Goal: Task Accomplishment & Management: Use online tool/utility

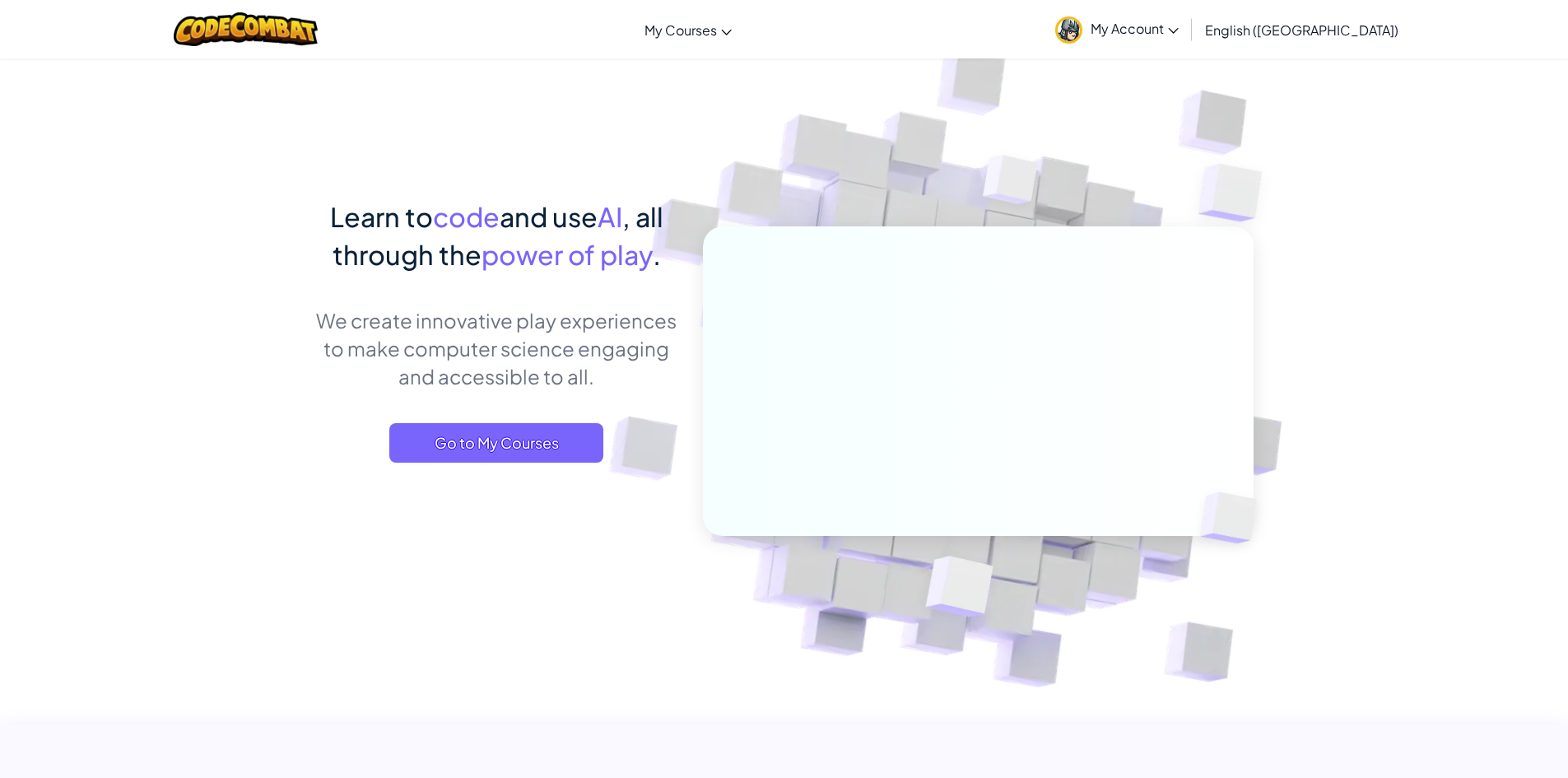
drag, startPoint x: 711, startPoint y: 313, endPoint x: 1333, endPoint y: 182, distance: 635.6
click at [1330, 170] on img at bounding box center [966, 362] width 914 height 914
click at [553, 437] on span "Go to My Courses" at bounding box center [496, 443] width 214 height 40
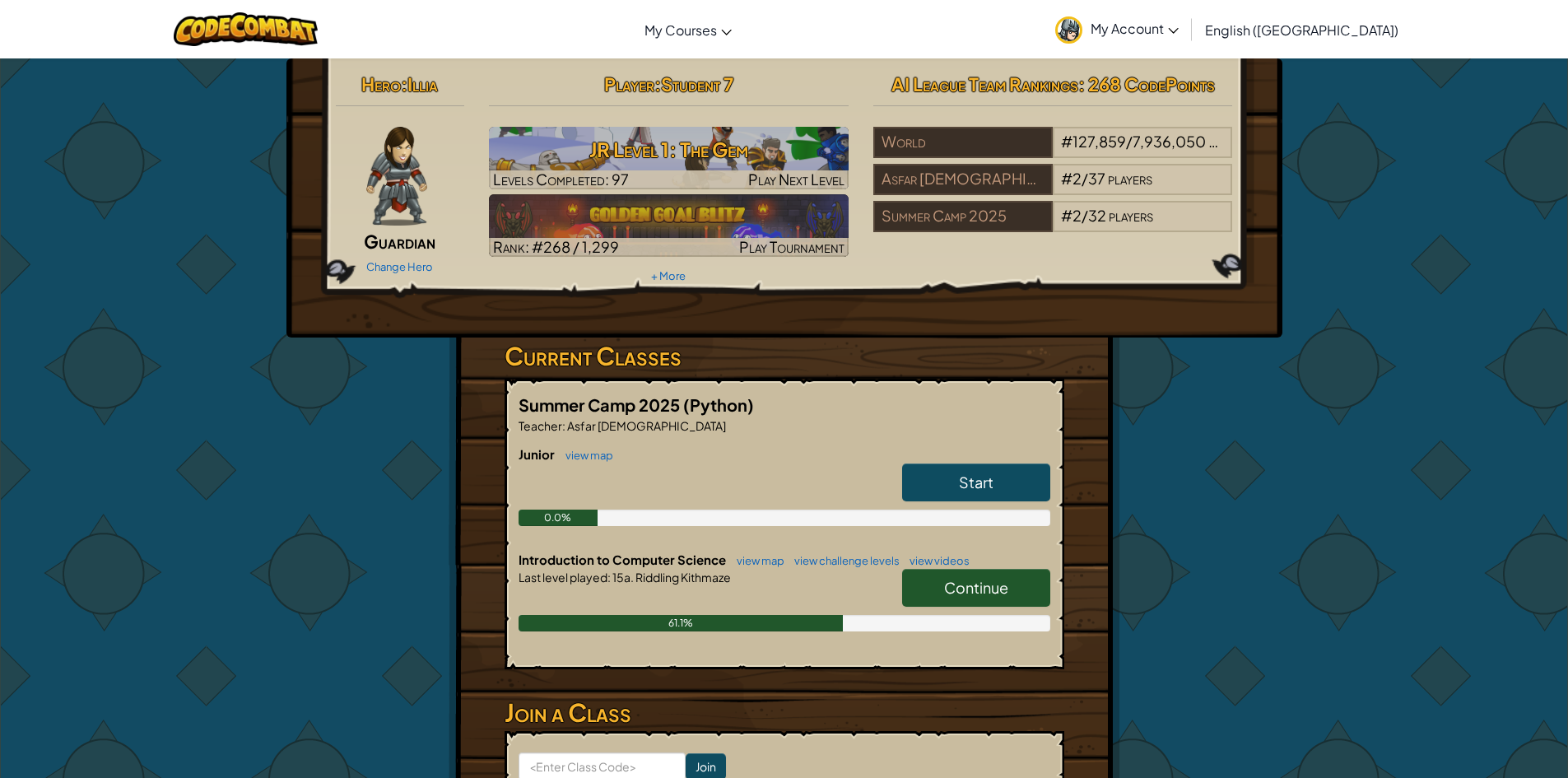
click at [952, 595] on span "Continue" at bounding box center [976, 587] width 65 height 19
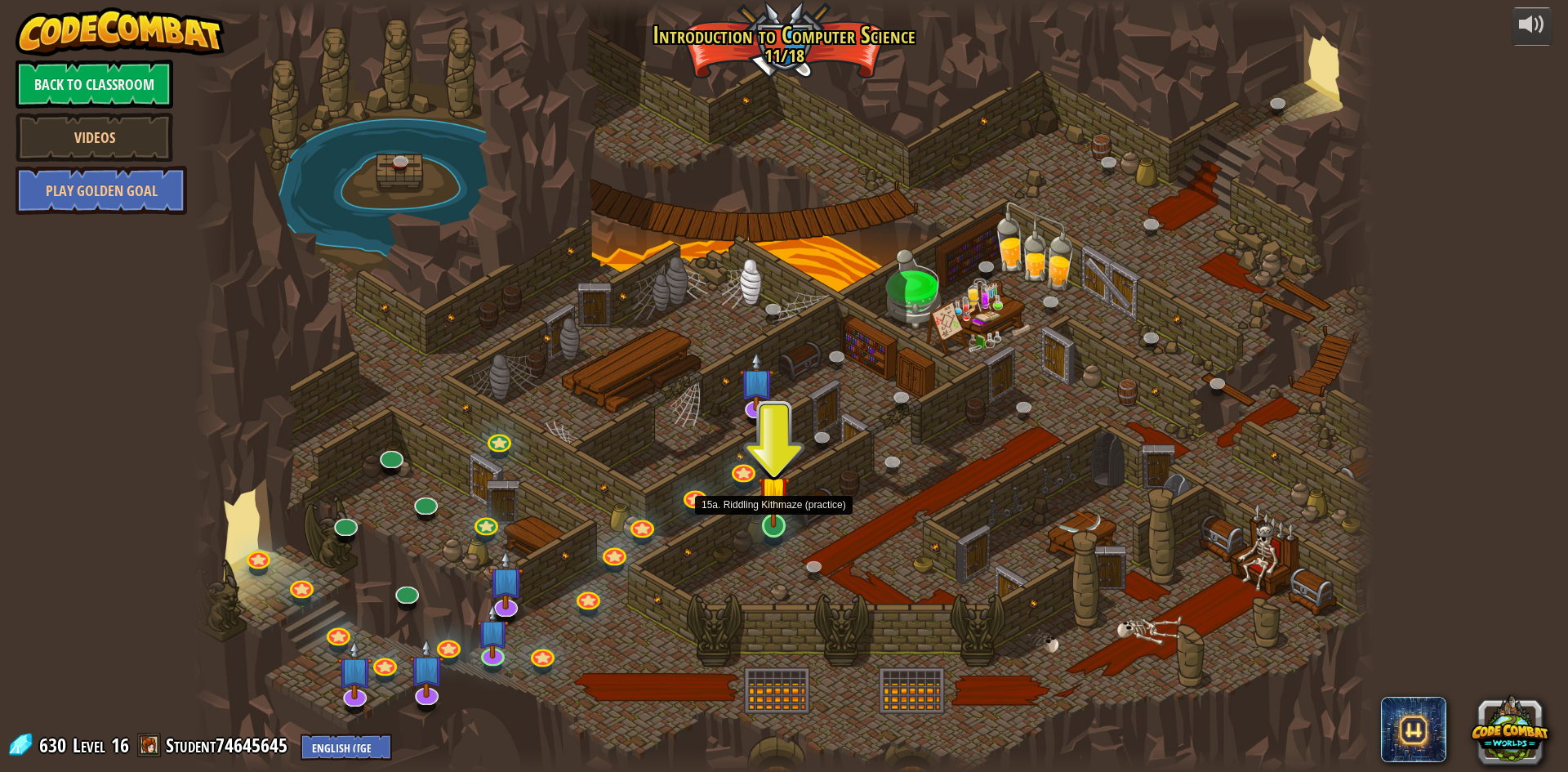
click at [768, 520] on img at bounding box center [773, 490] width 32 height 73
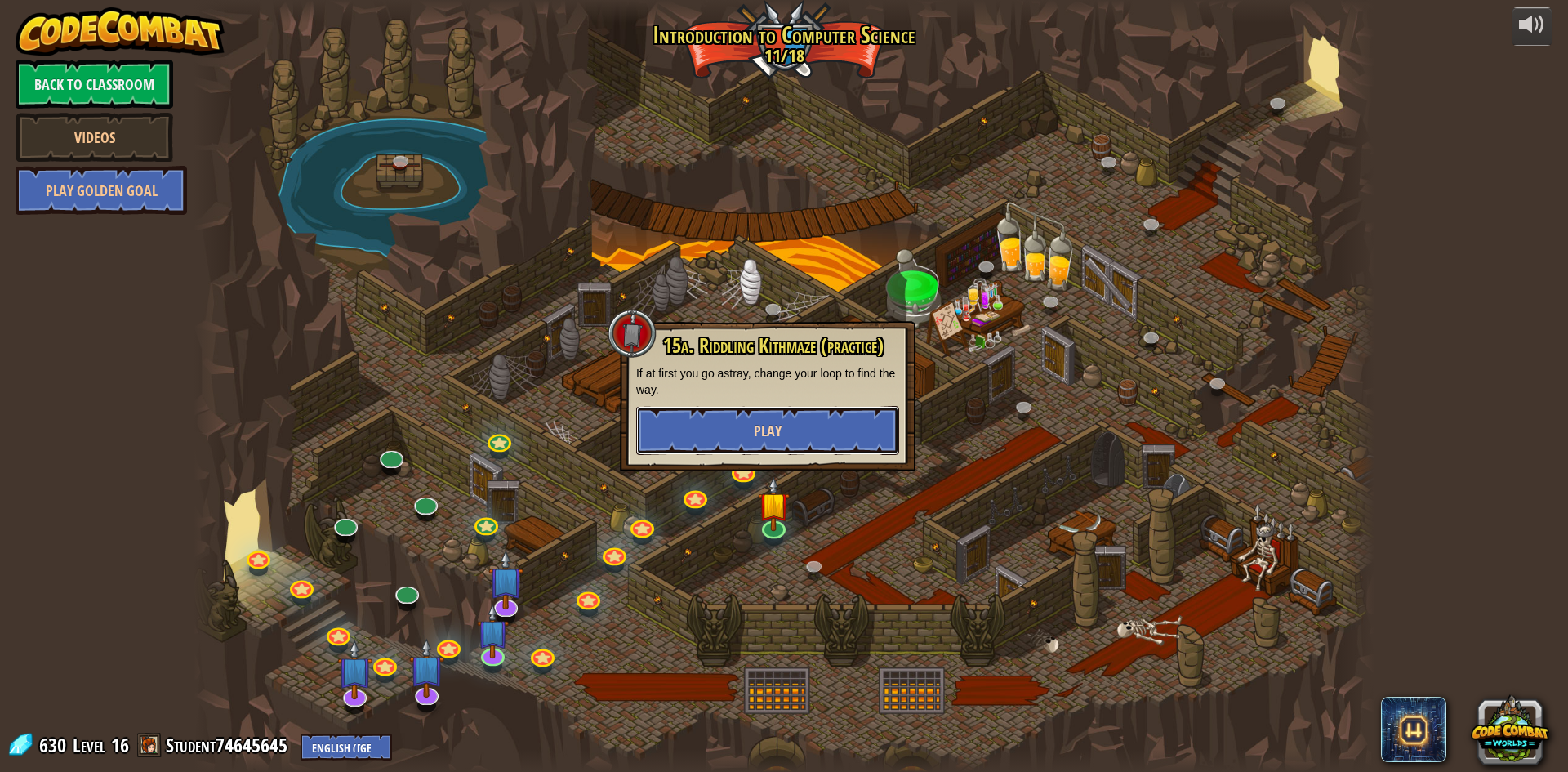
click at [735, 417] on button "Play" at bounding box center [768, 430] width 263 height 49
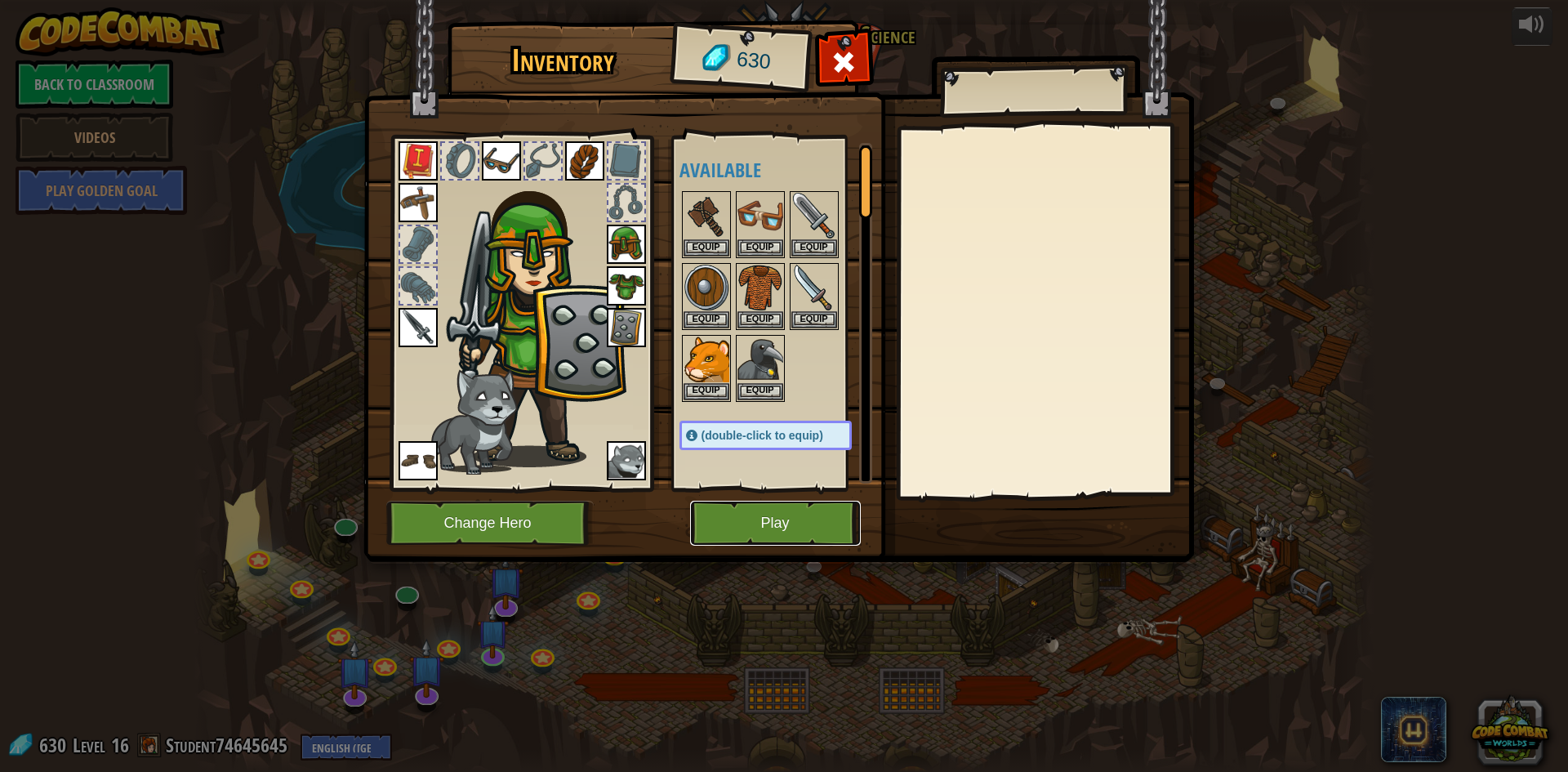
click at [722, 526] on button "Play" at bounding box center [775, 523] width 171 height 45
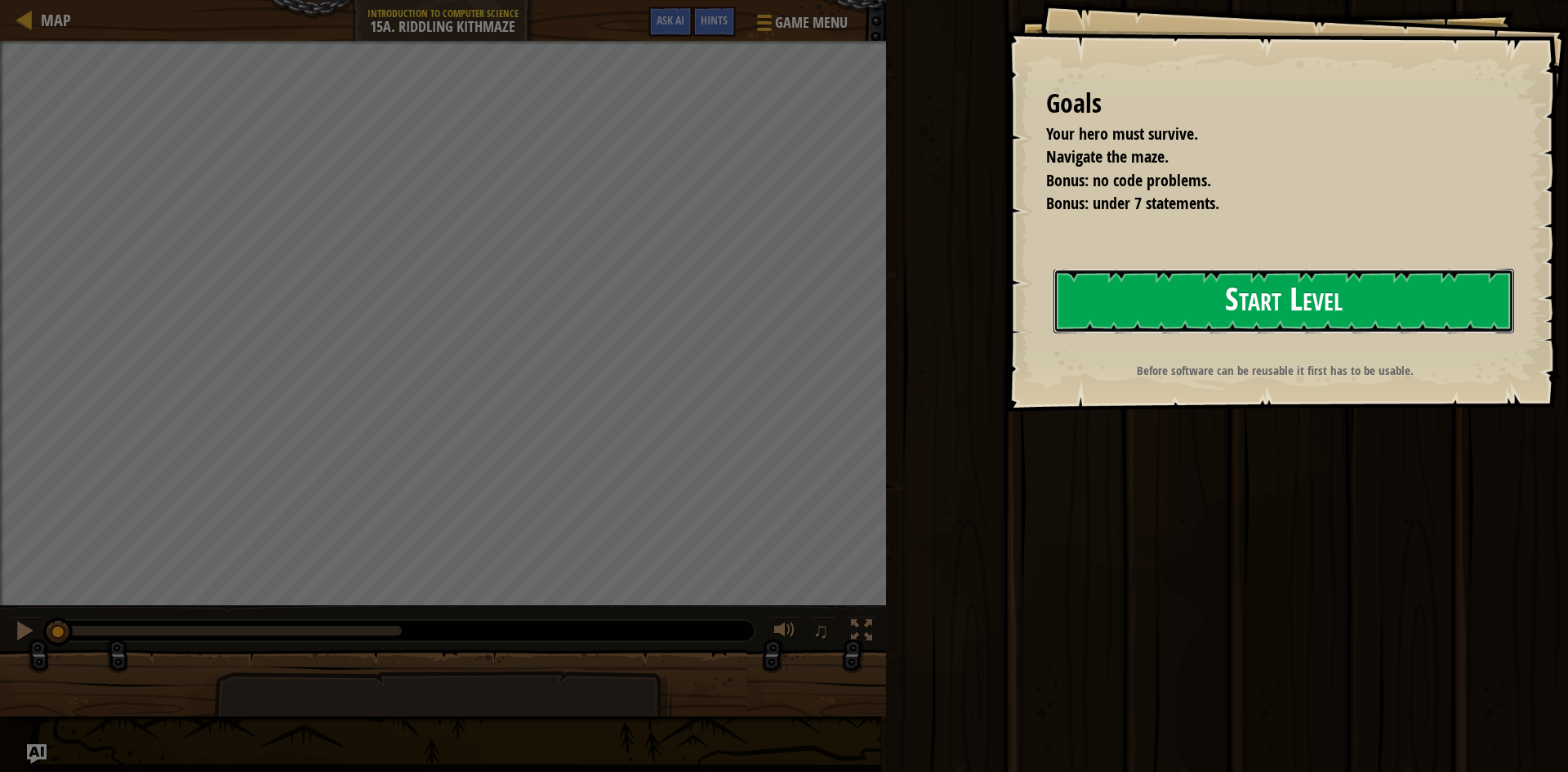
click at [1199, 282] on button "Start Level" at bounding box center [1284, 301] width 461 height 65
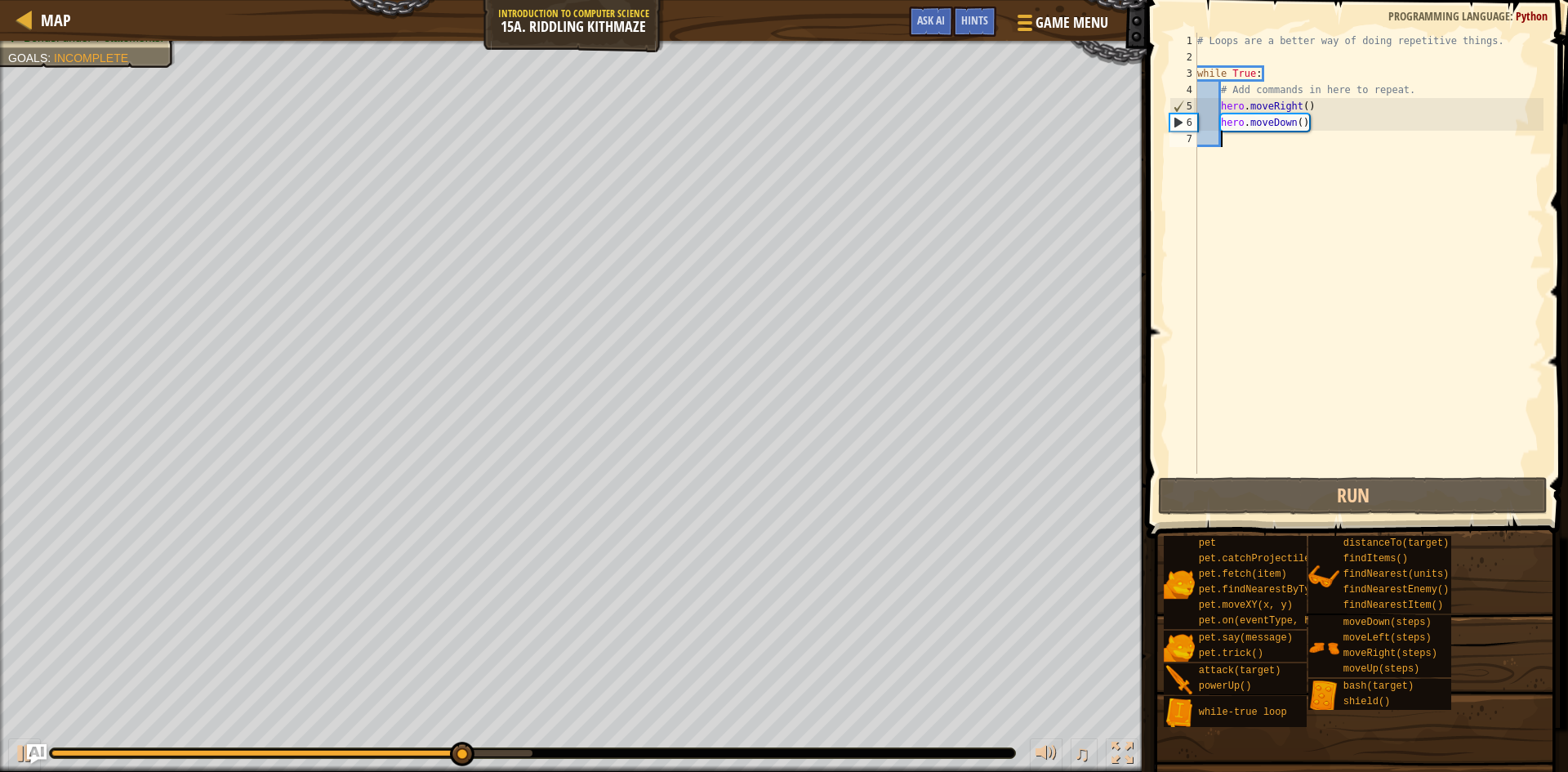
click at [1363, 117] on div "# Loops are a better way of doing repetitive things. while True : # Add command…" at bounding box center [1368, 269] width 350 height 473
click at [1360, 119] on div "# Loops are a better way of doing repetitive things. while True : # Add command…" at bounding box center [1368, 269] width 350 height 473
click at [1356, 120] on div "# Loops are a better way of doing repetitive things. while True : # Add command…" at bounding box center [1368, 269] width 350 height 473
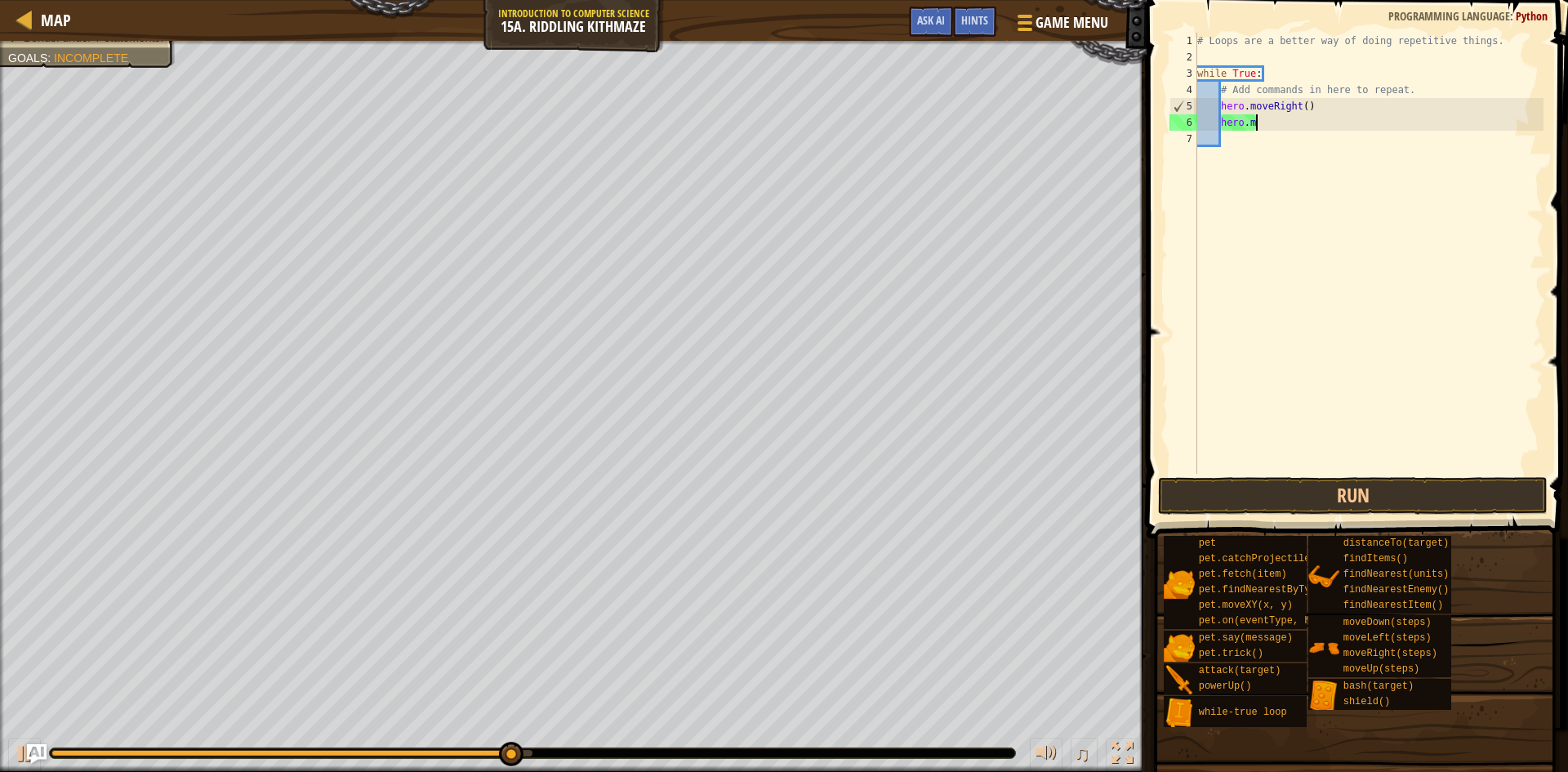
type textarea "h"
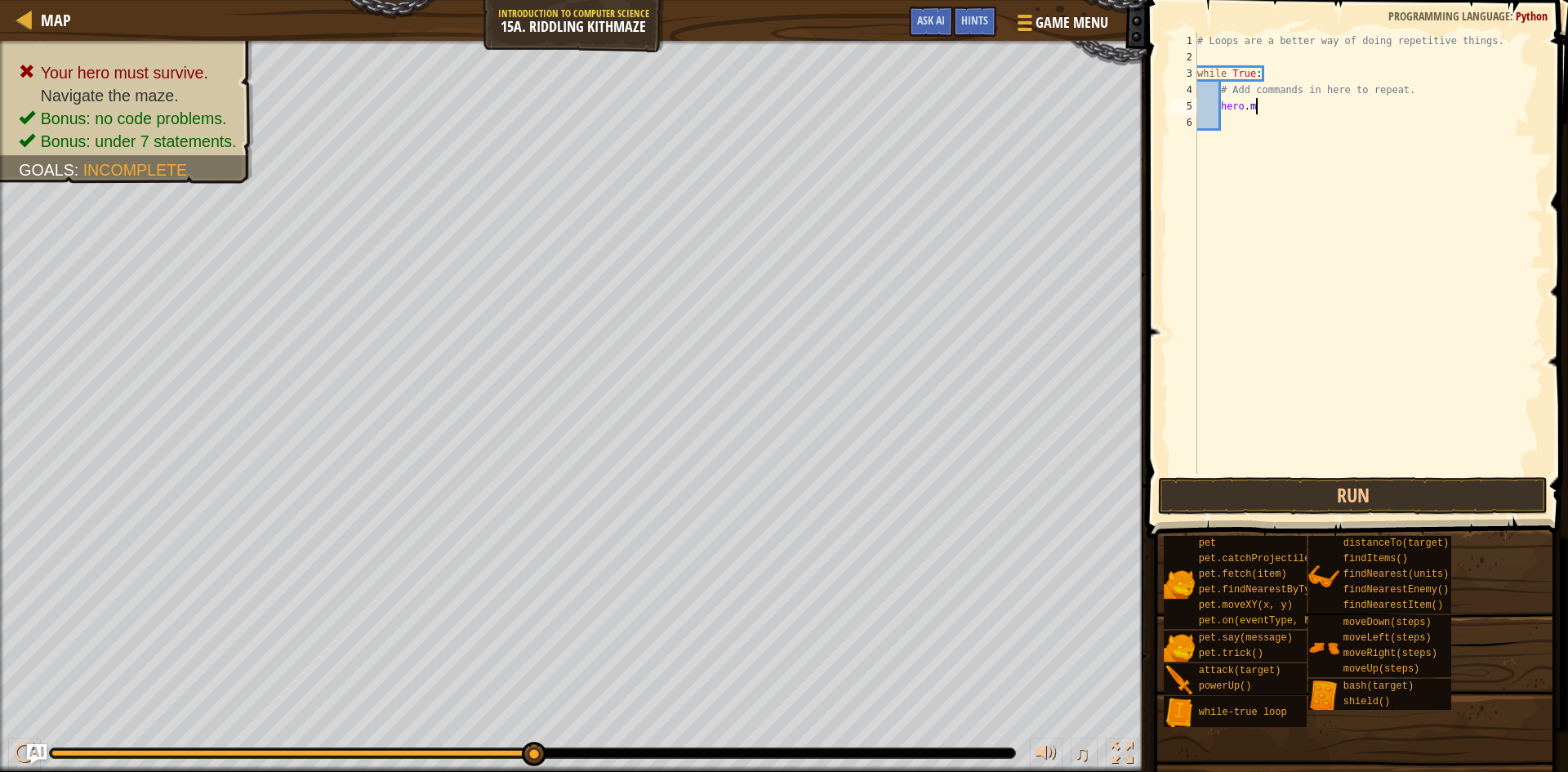
type textarea "h"
drag, startPoint x: 1221, startPoint y: 491, endPoint x: 1216, endPoint y: 499, distance: 9.4
click at [1217, 497] on button "Run" at bounding box center [1352, 496] width 390 height 38
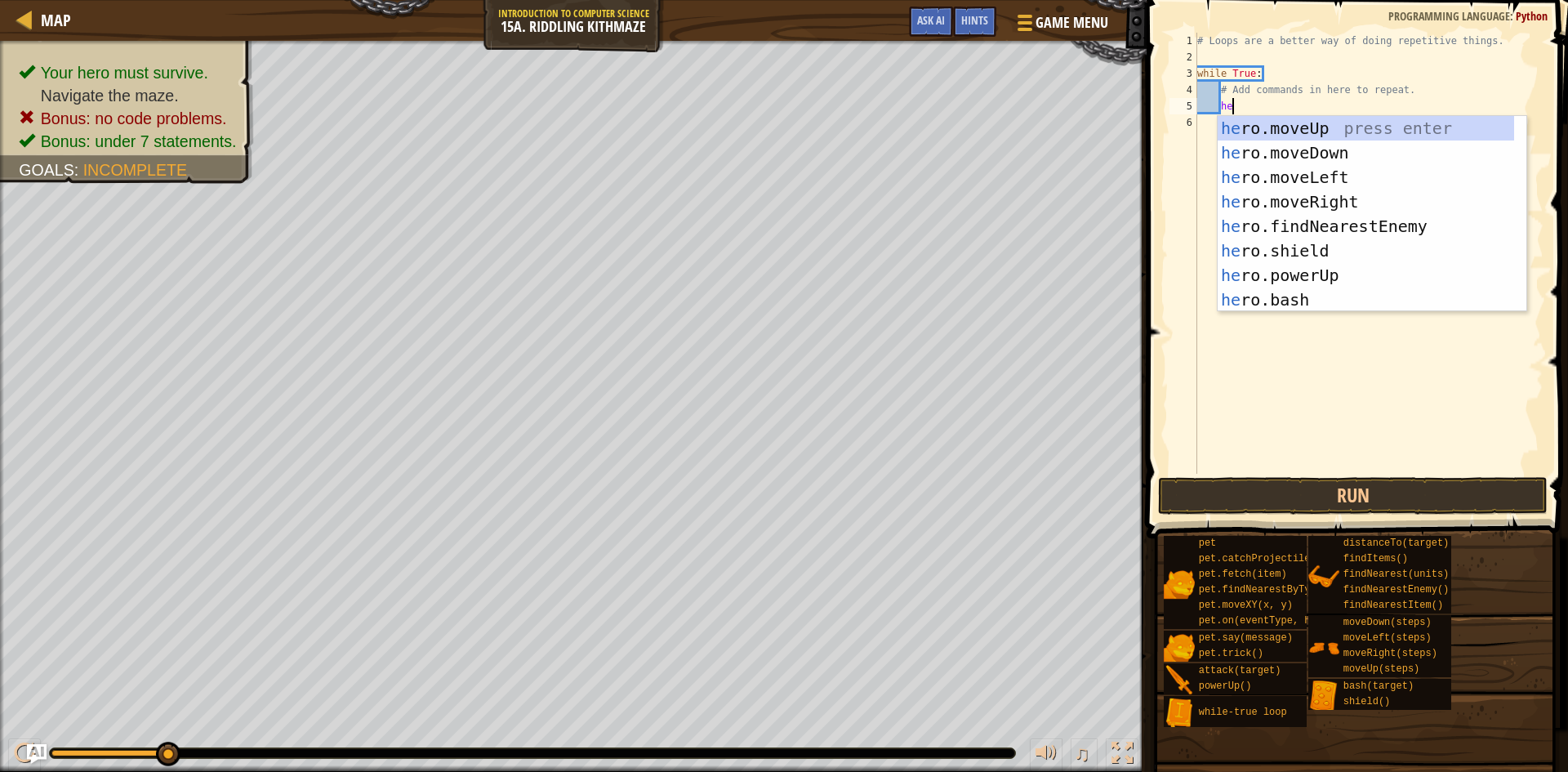
scroll to position [8, 3]
type textarea "her"
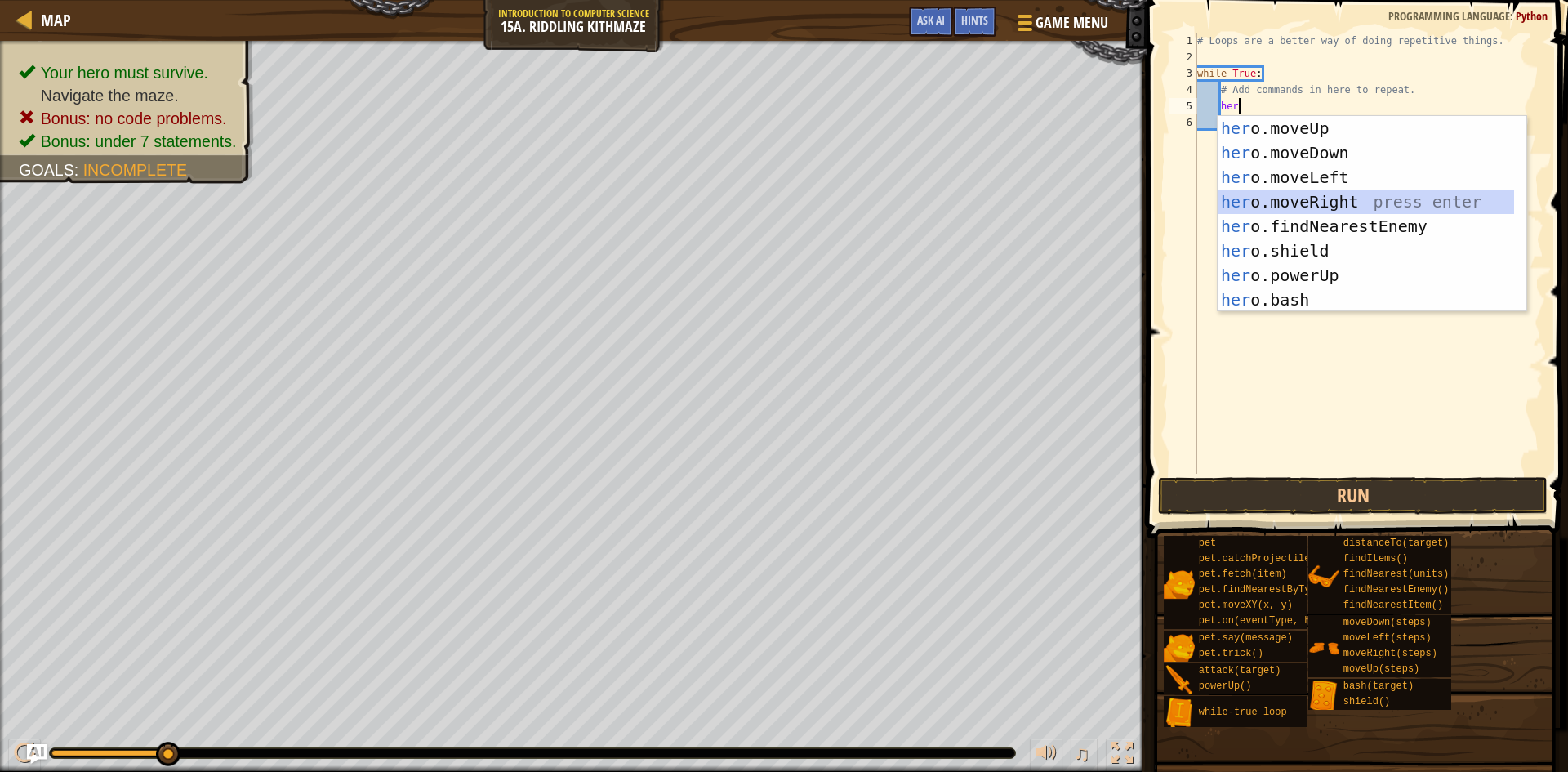
click at [1265, 194] on div "her o.moveUp press enter her o.moveDown press enter her o.moveLeft press enter …" at bounding box center [1365, 238] width 296 height 245
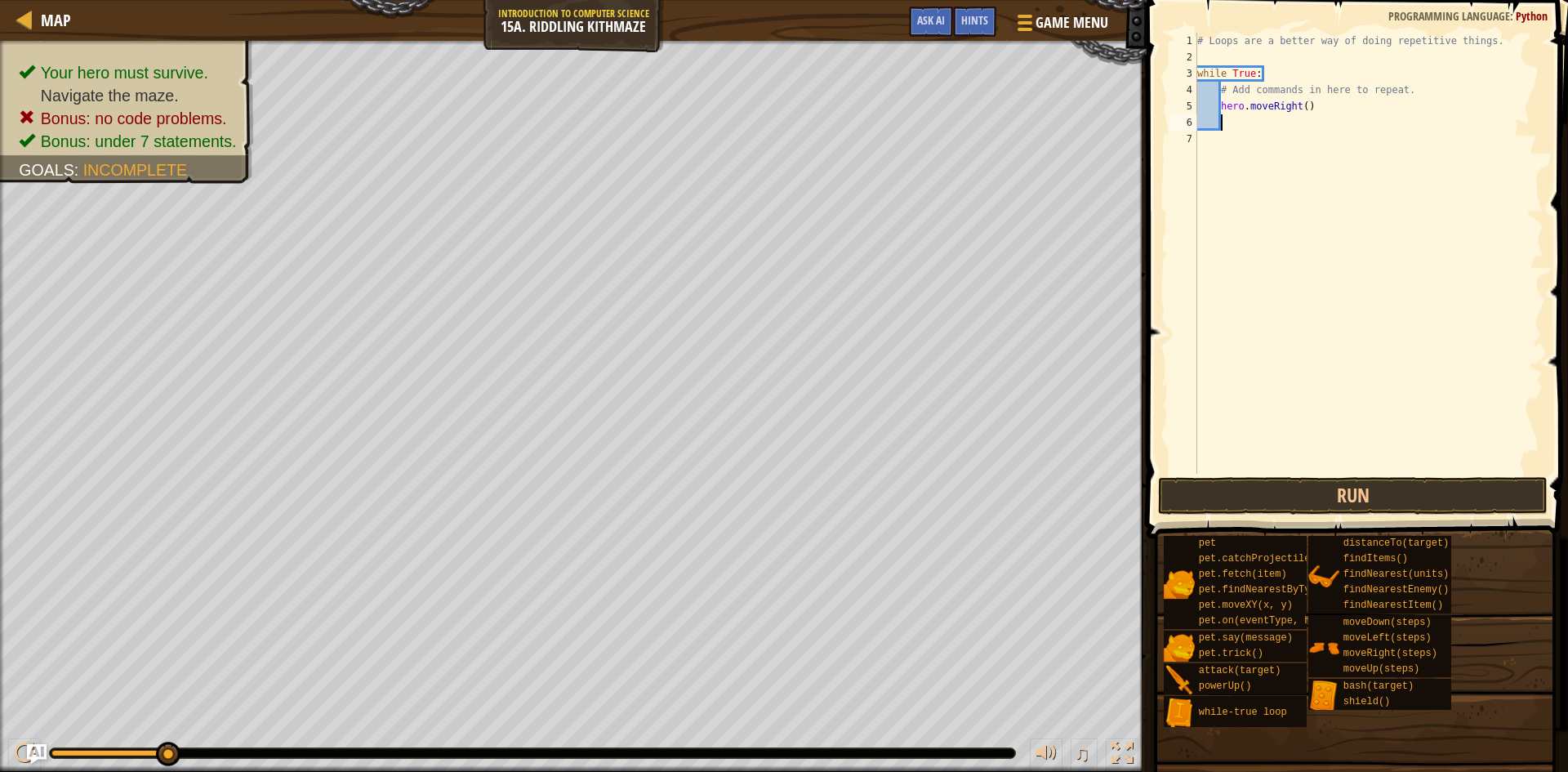
scroll to position [8, 1]
type textarea "h"
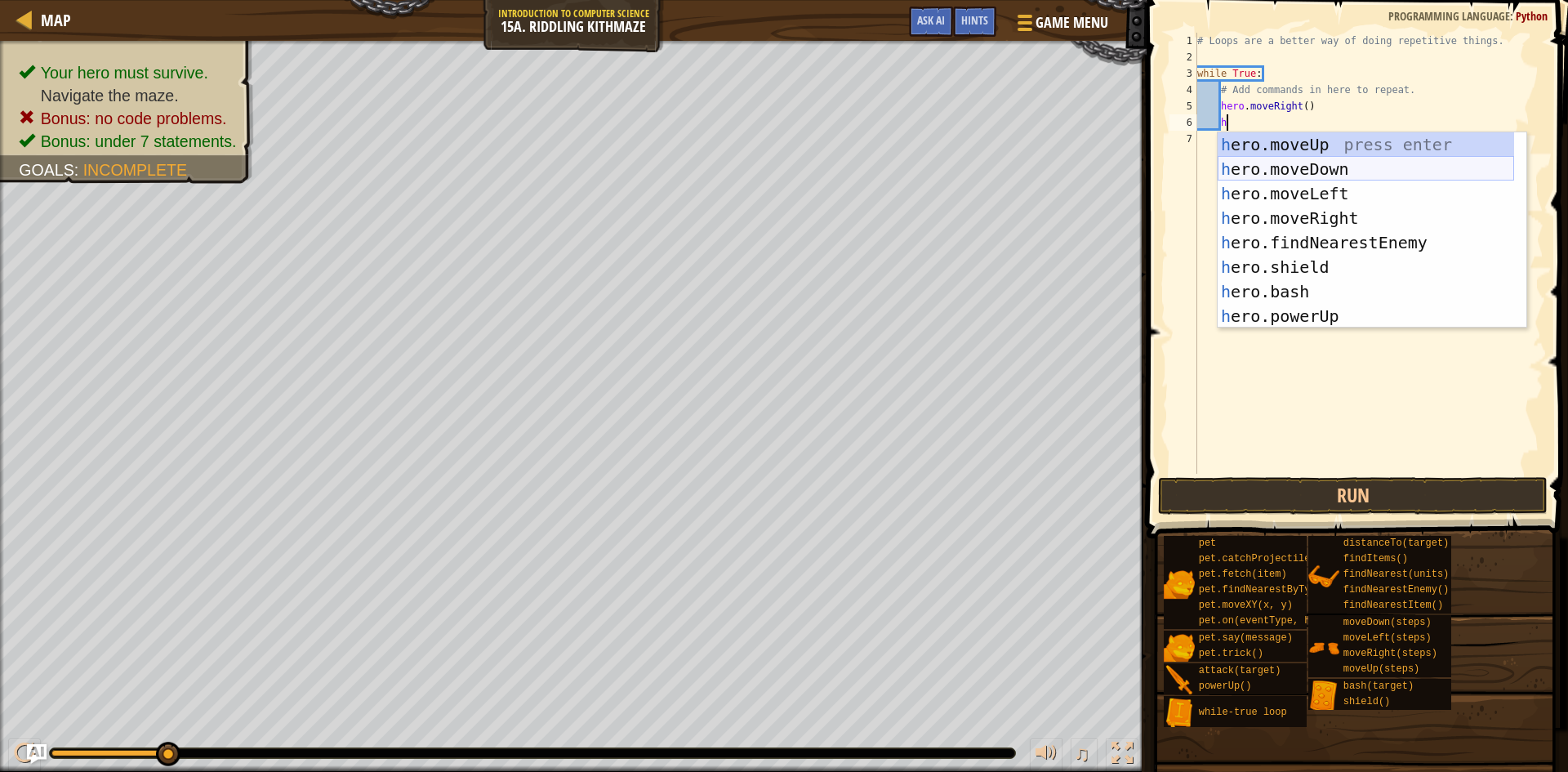
click at [1302, 170] on div "h ero.moveUp press enter h ero.moveDown press enter h ero.moveLeft press enter …" at bounding box center [1365, 254] width 296 height 245
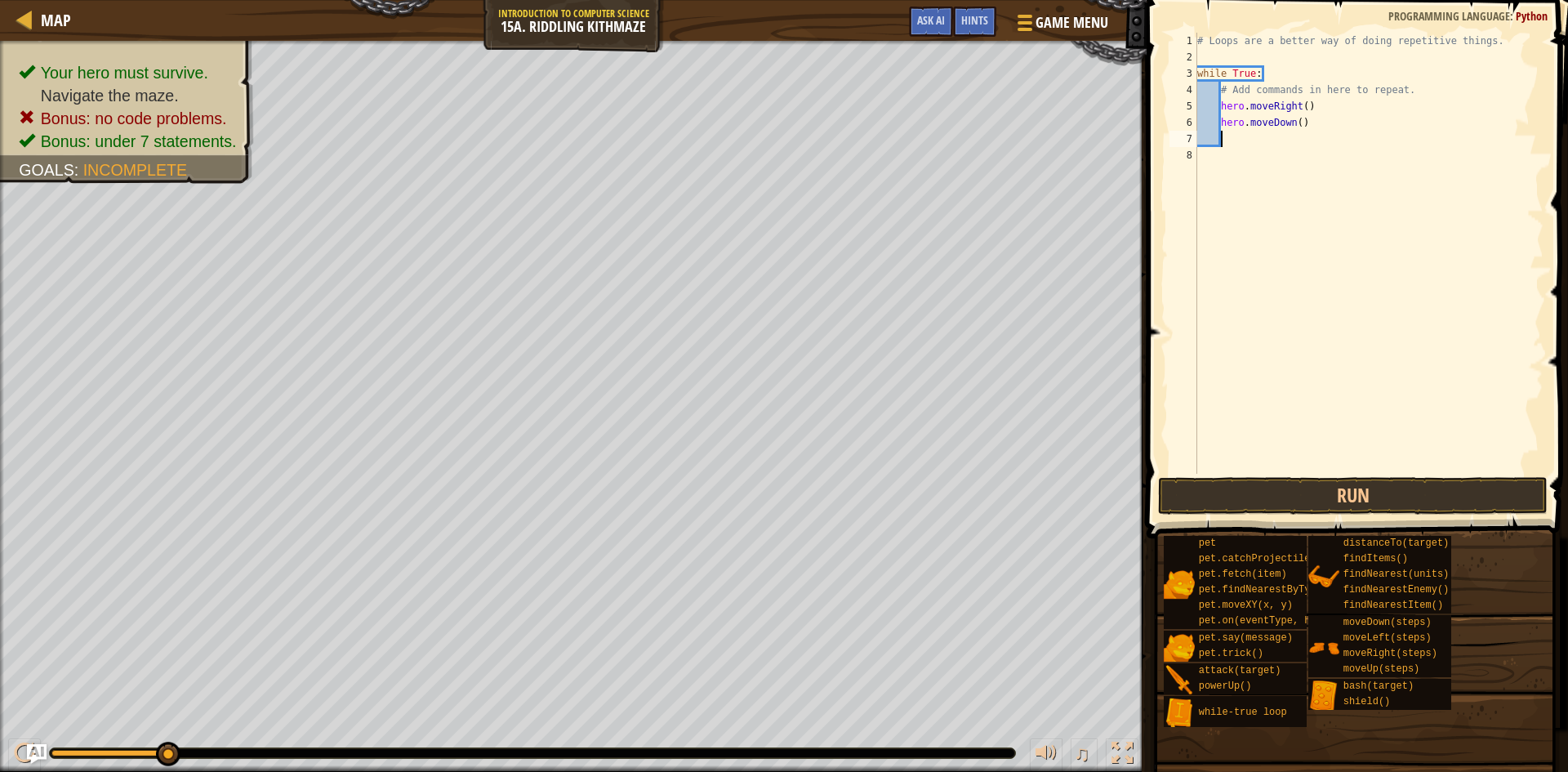
scroll to position [8, 1]
type textarea "h"
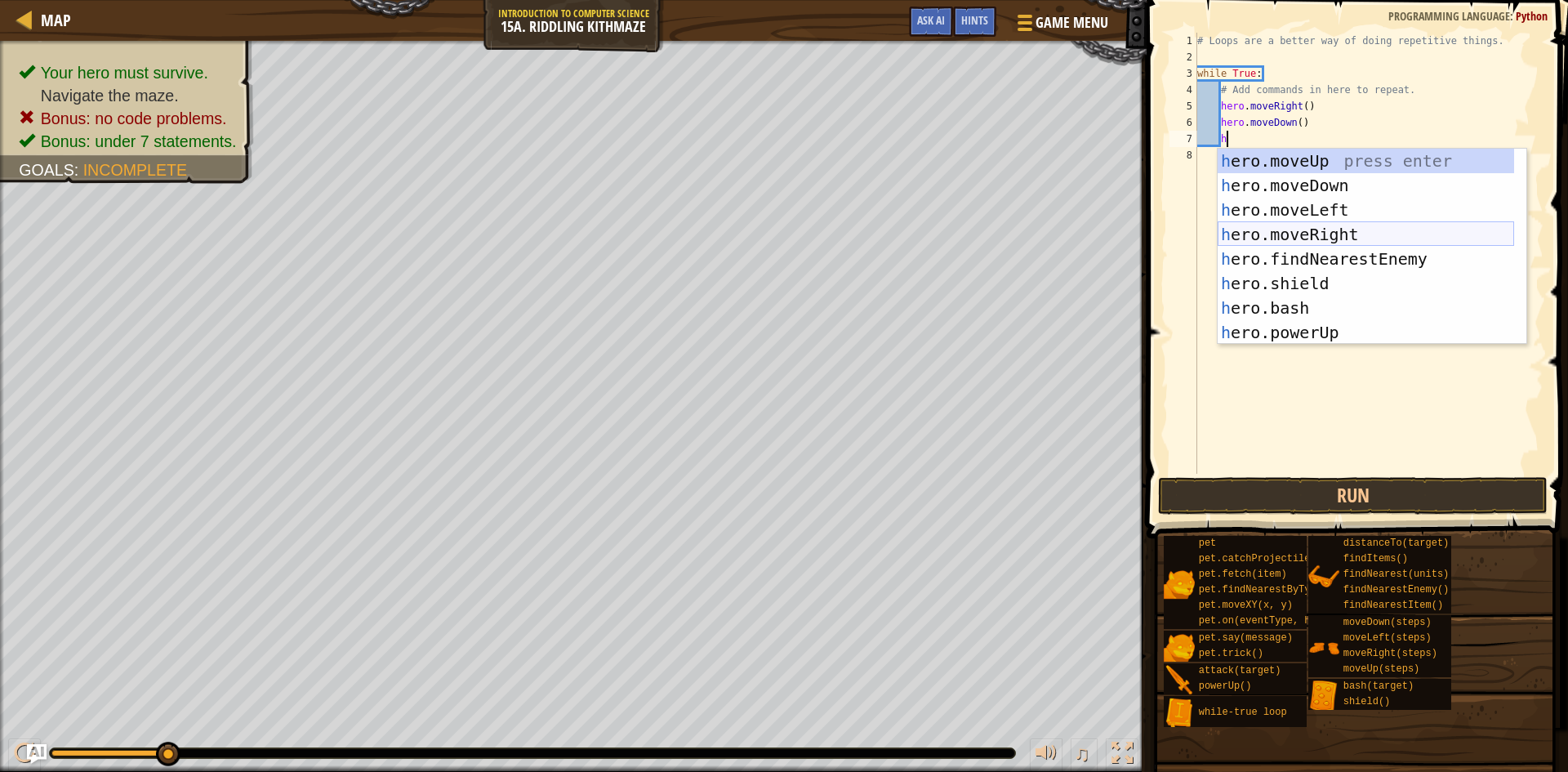
click at [1297, 235] on div "h ero.moveUp press enter h ero.moveDown press enter h ero.moveLeft press enter …" at bounding box center [1365, 270] width 296 height 245
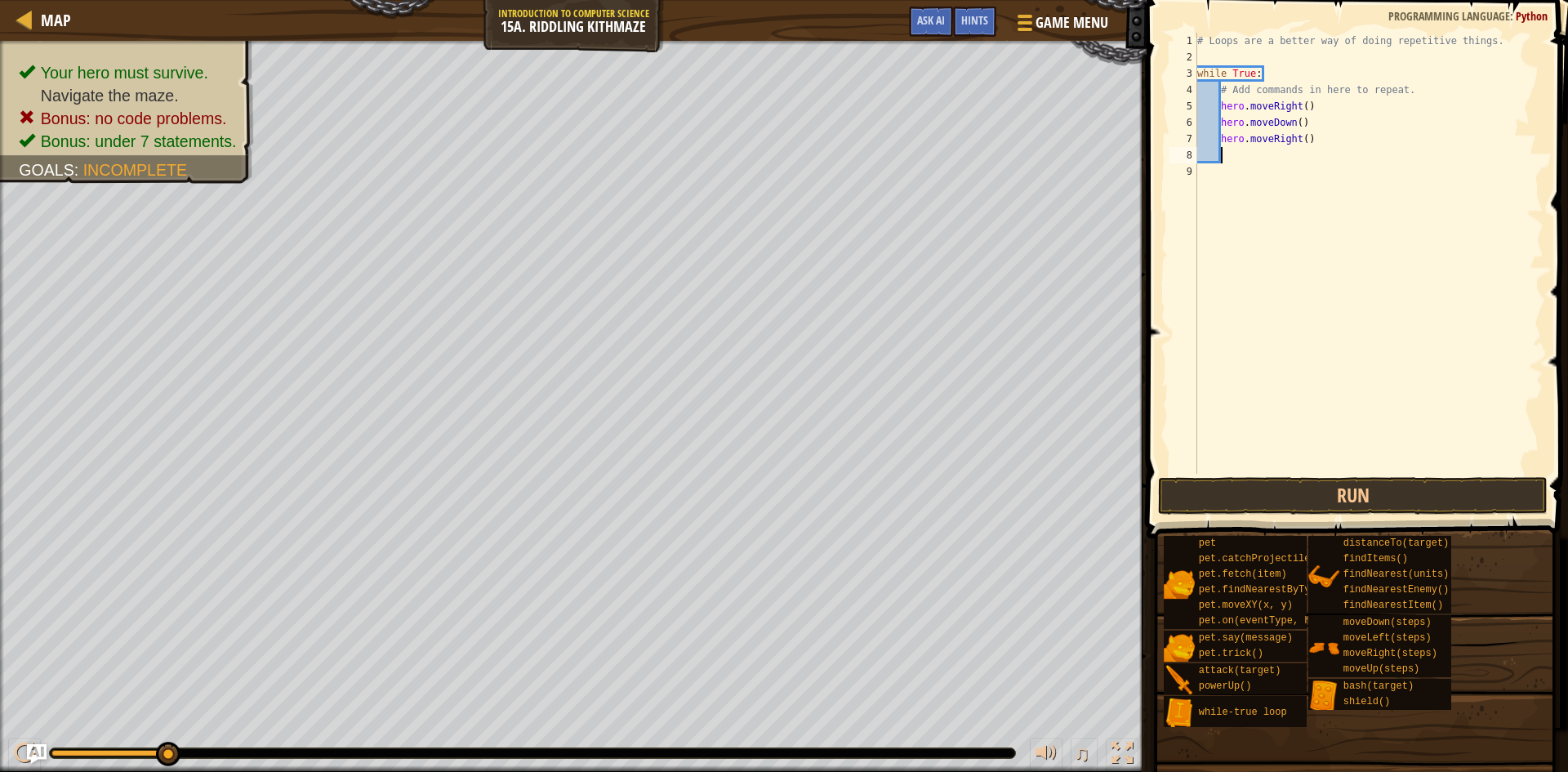
scroll to position [8, 1]
click at [1309, 136] on div "# Loops are a better way of doing repetitive things. while True : # Add command…" at bounding box center [1368, 269] width 350 height 473
click at [1309, 136] on div "# Loops are a better way of doing repetitive things. while True : # Add command…" at bounding box center [1368, 252] width 350 height 441
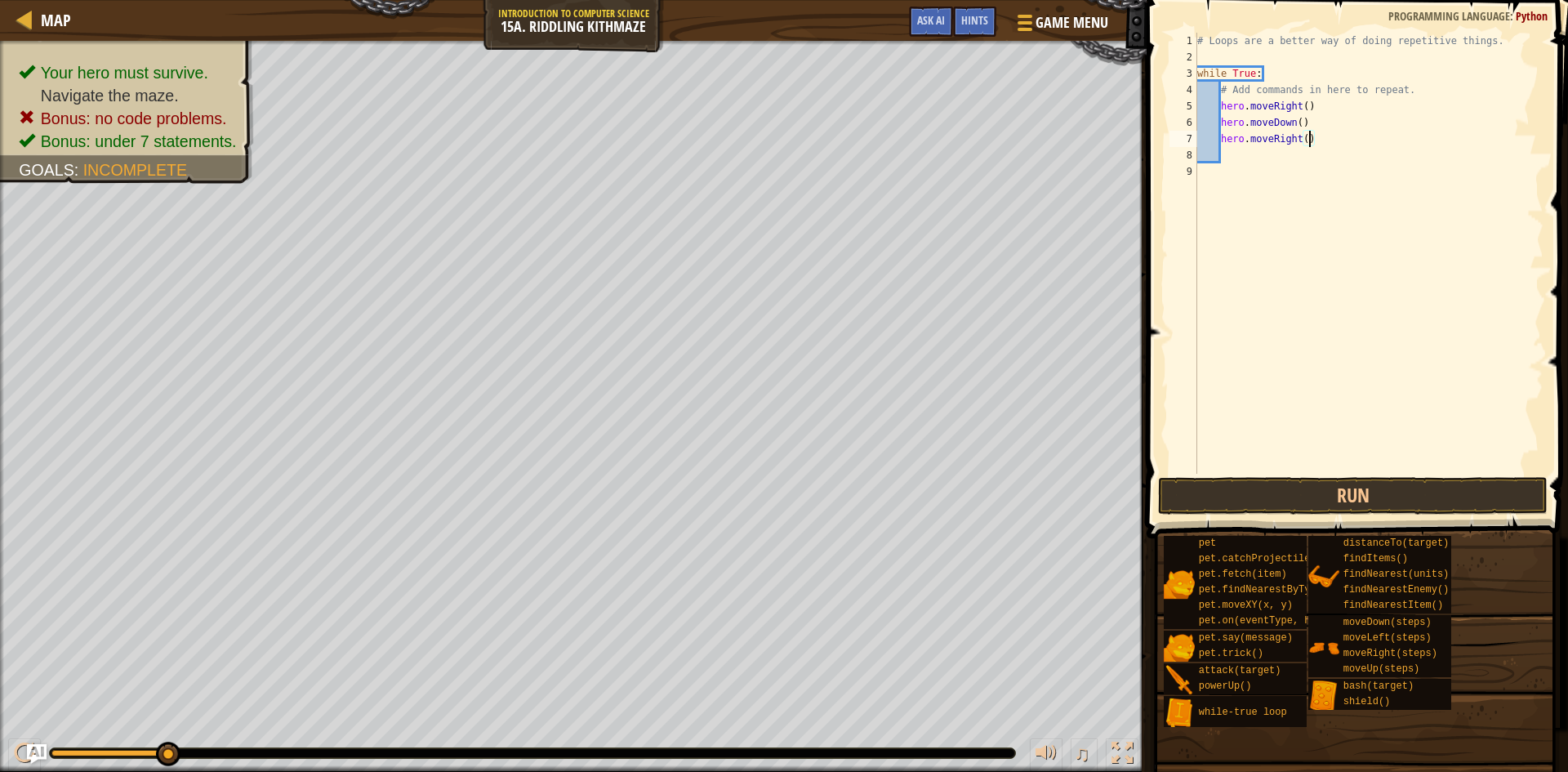
click at [1309, 136] on div "# Loops are a better way of doing repetitive things. while True : # Add command…" at bounding box center [1368, 269] width 350 height 473
type textarea "hero.moveRight(2)"
click at [1229, 152] on div "# Loops are a better way of doing repetitive things. while True : # Add command…" at bounding box center [1368, 269] width 350 height 473
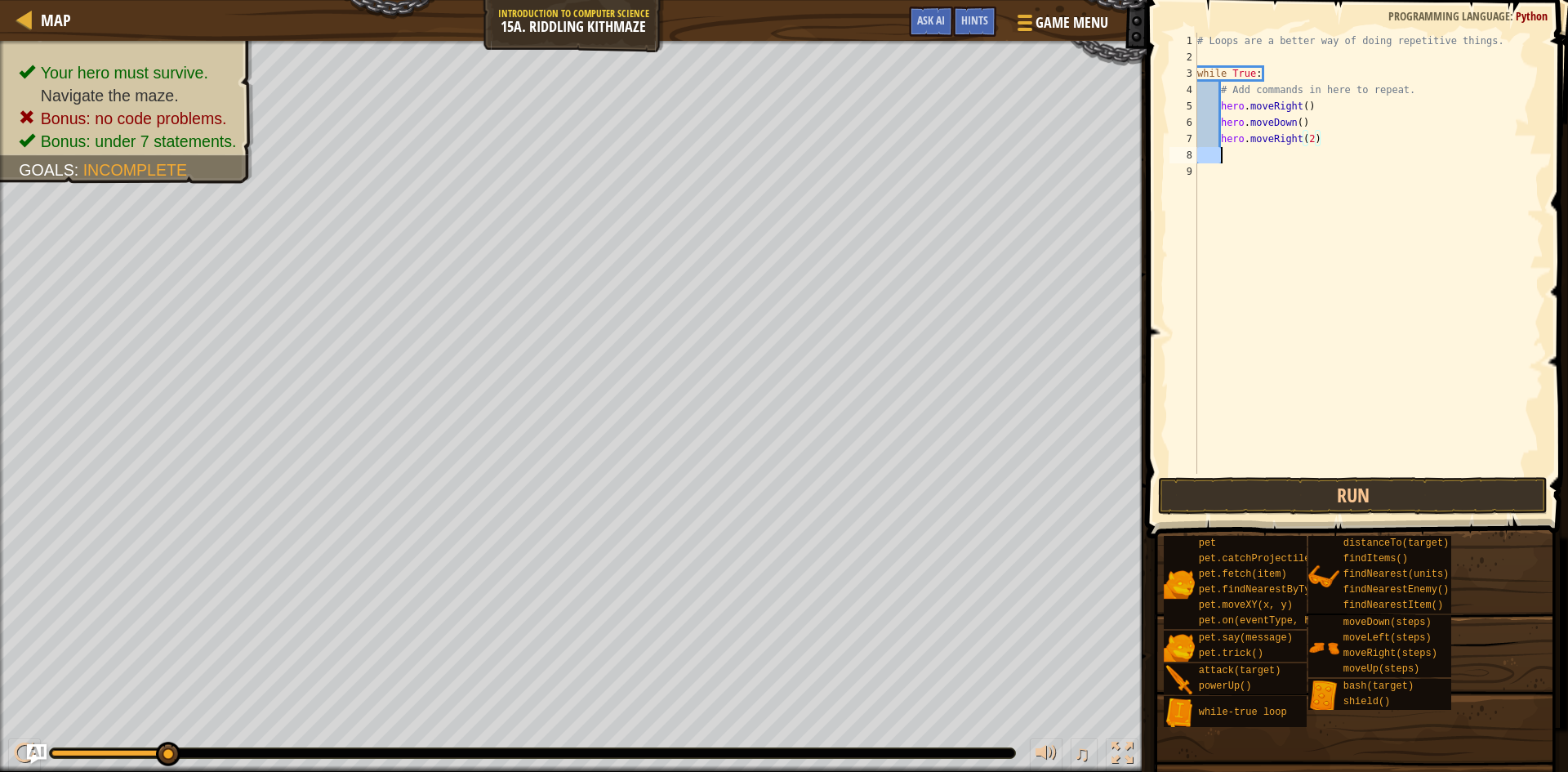
click at [1229, 152] on div "# Loops are a better way of doing repetitive things. while True : # Add command…" at bounding box center [1368, 269] width 350 height 473
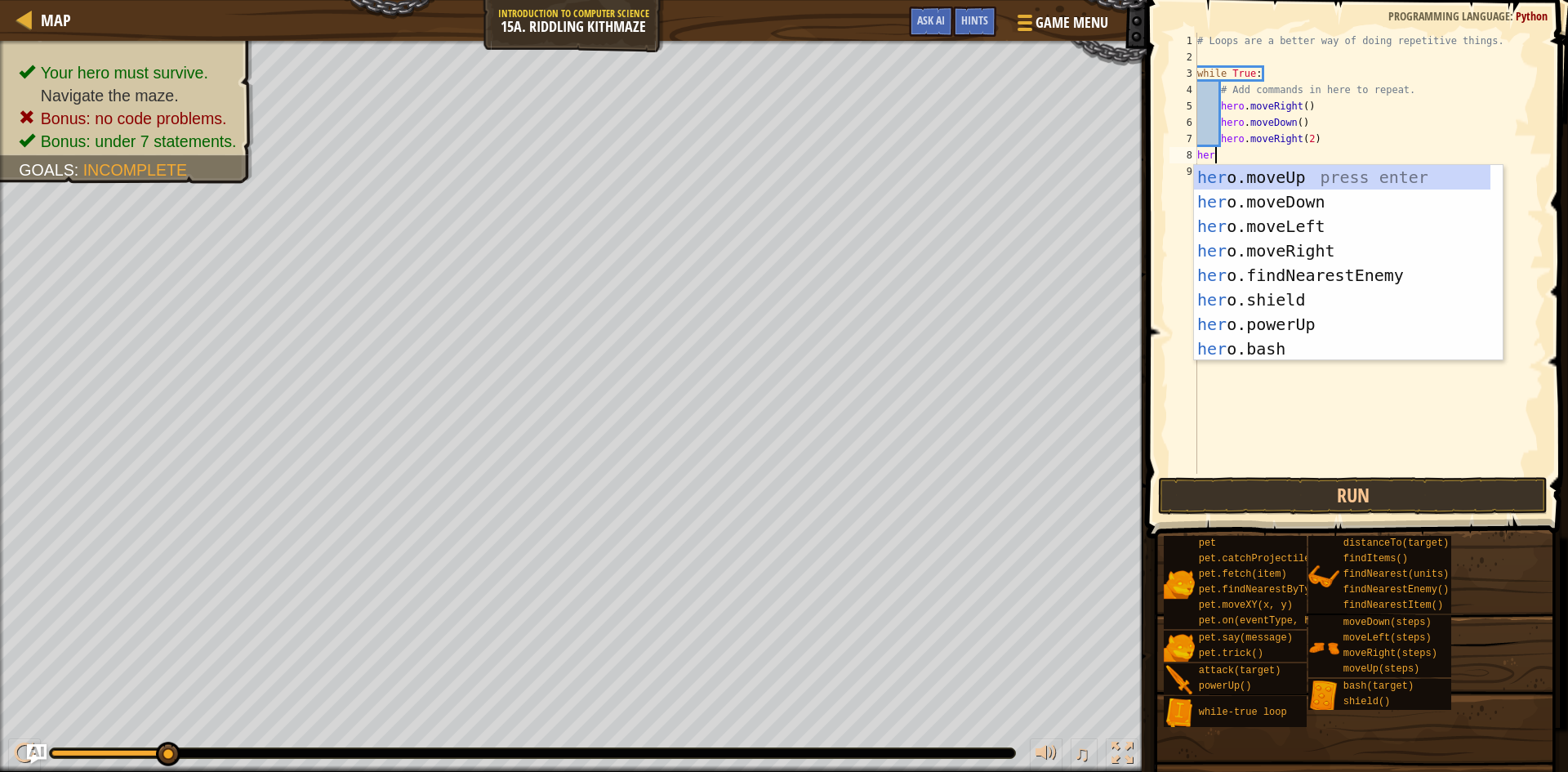
type textarea "hero"
click at [1300, 173] on div "hero .moveUp press enter hero .moveDown press enter hero .moveLeft press enter …" at bounding box center [1341, 287] width 296 height 245
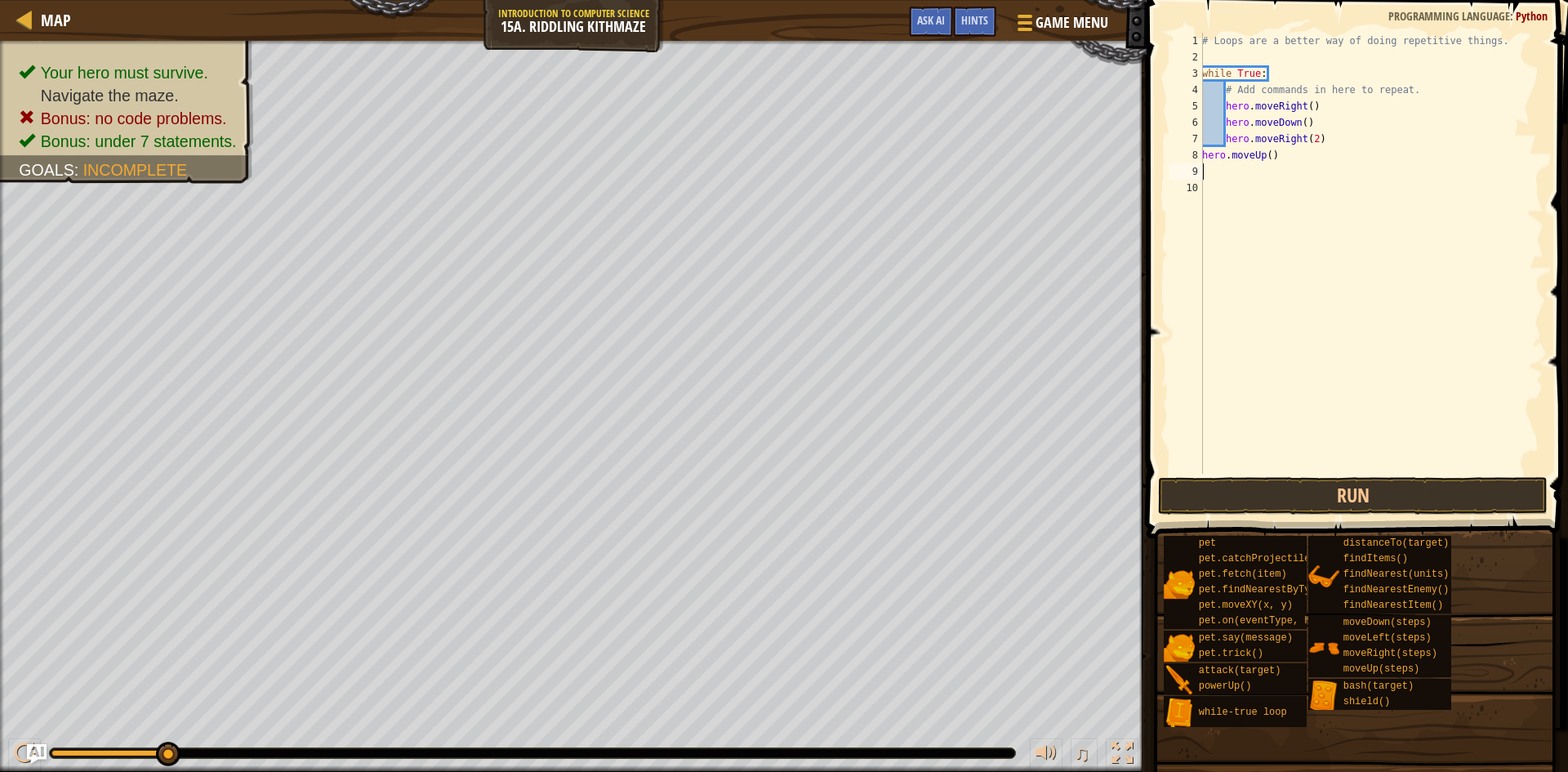
scroll to position [8, 0]
click at [1203, 154] on div "# Loops are a better way of doing repetitive things. while True : # Add command…" at bounding box center [1371, 269] width 345 height 473
type textarea "hero.moveUp()"
click at [1177, 479] on button "Run" at bounding box center [1352, 496] width 390 height 38
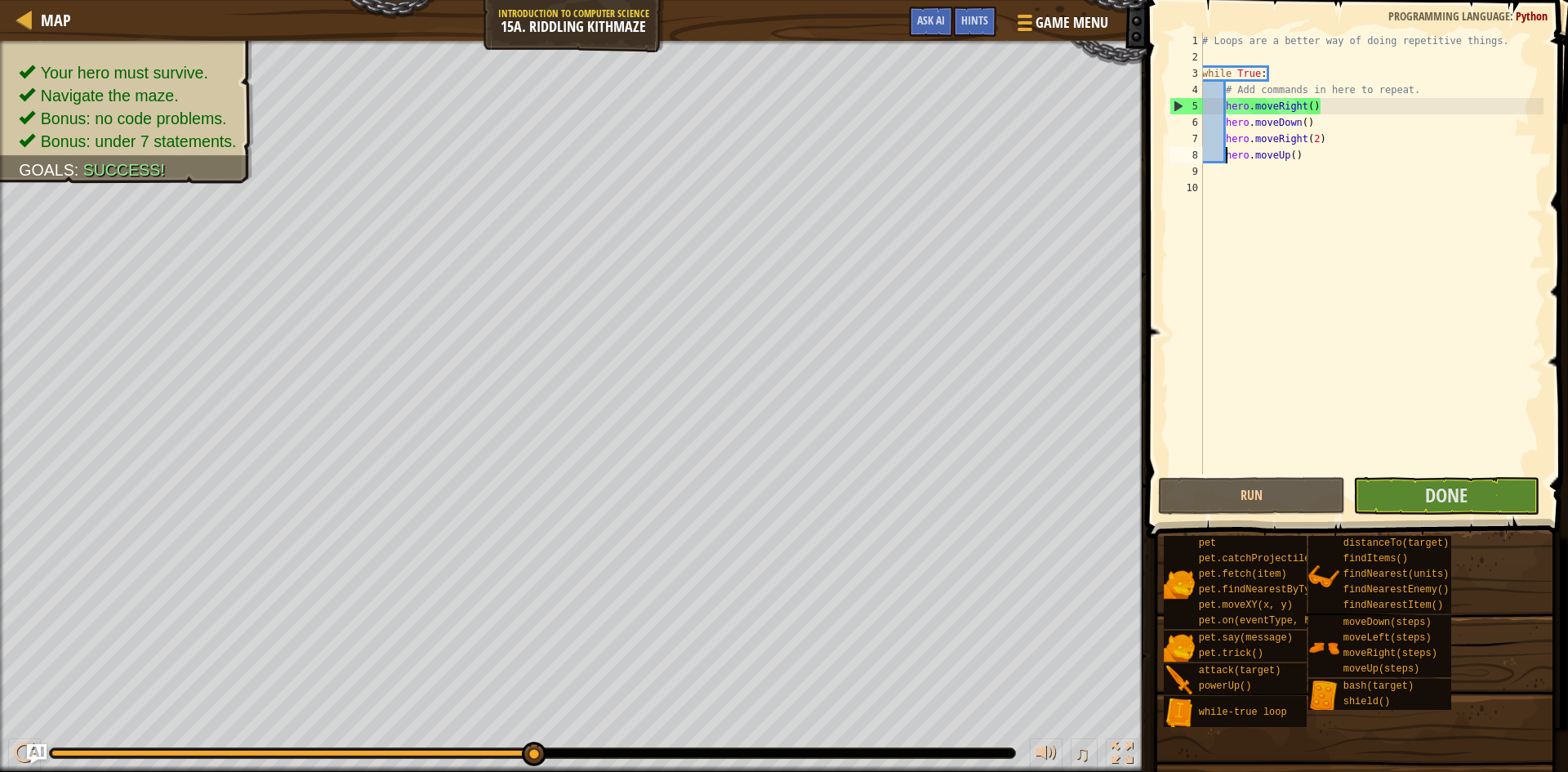
click at [1434, 474] on span at bounding box center [1358, 245] width 434 height 586
click at [1434, 475] on span at bounding box center [1358, 245] width 434 height 586
click at [1425, 495] on span "Done" at bounding box center [1446, 495] width 43 height 26
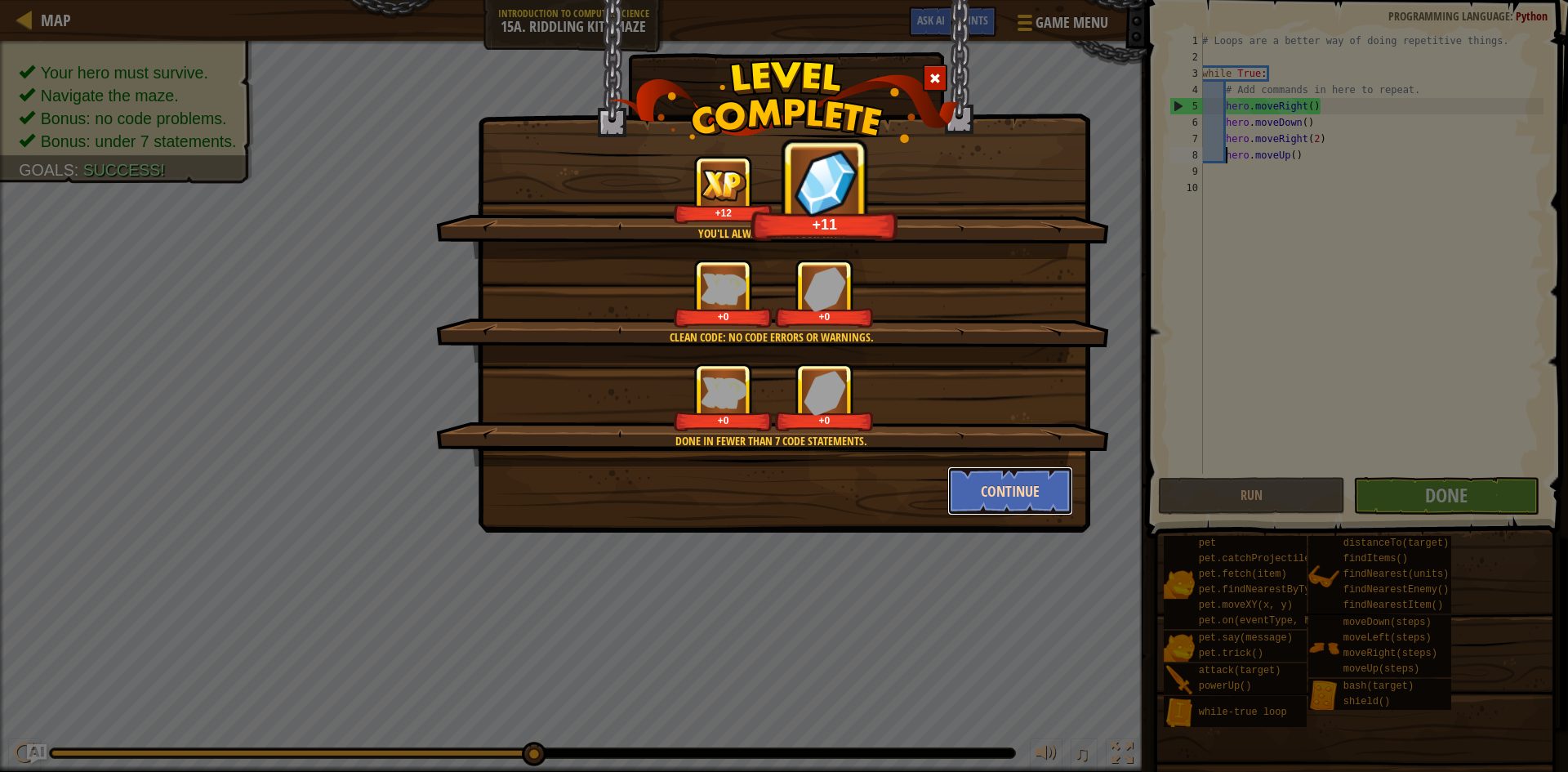
click at [996, 483] on button "Continue" at bounding box center [1010, 490] width 126 height 49
click at [996, 483] on div "You'll always find your way. +12 +11 Clean code: no code errors or warnings. +0…" at bounding box center [784, 386] width 1568 height 772
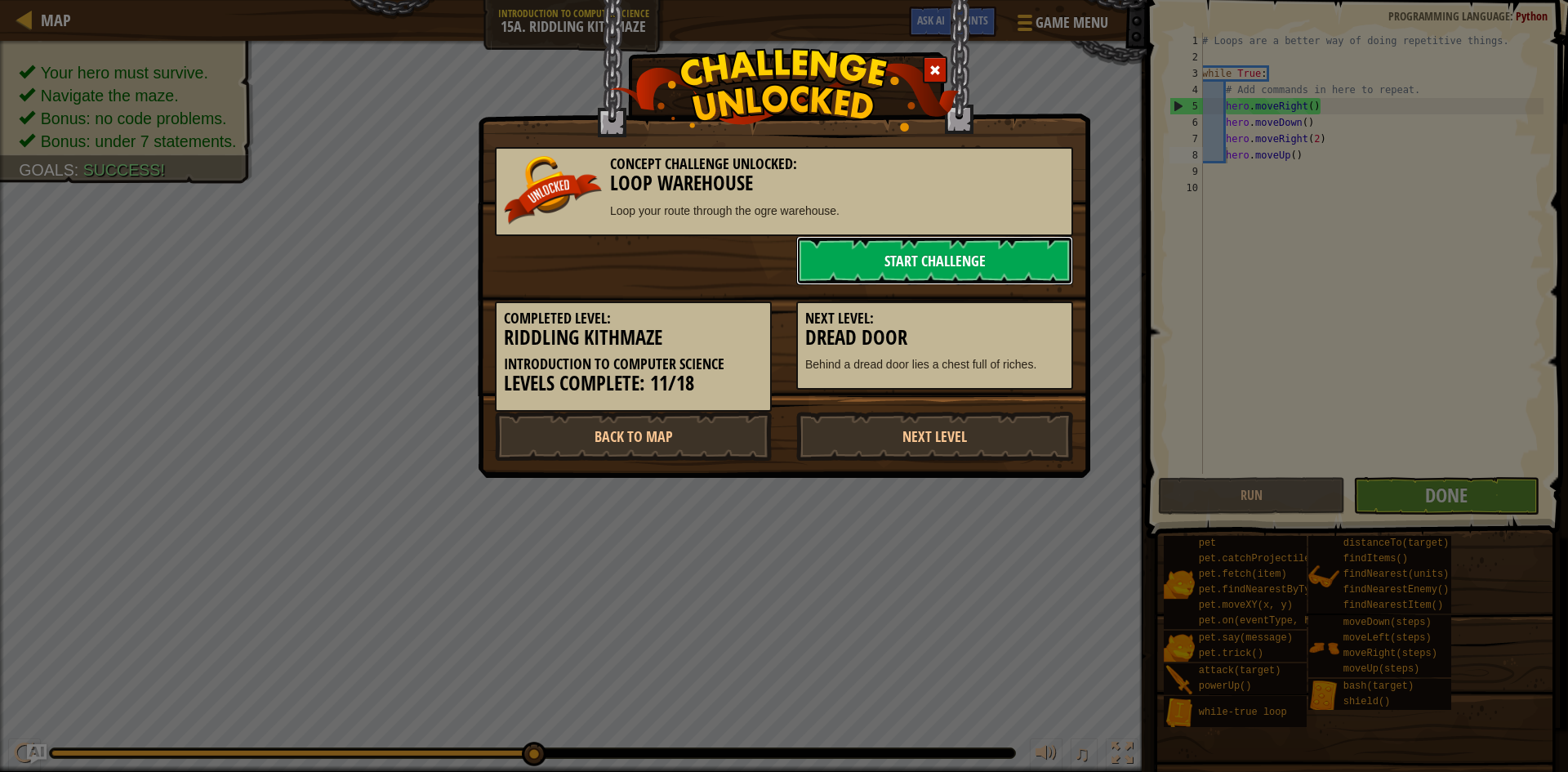
click at [990, 242] on link "Start Challenge" at bounding box center [934, 260] width 276 height 49
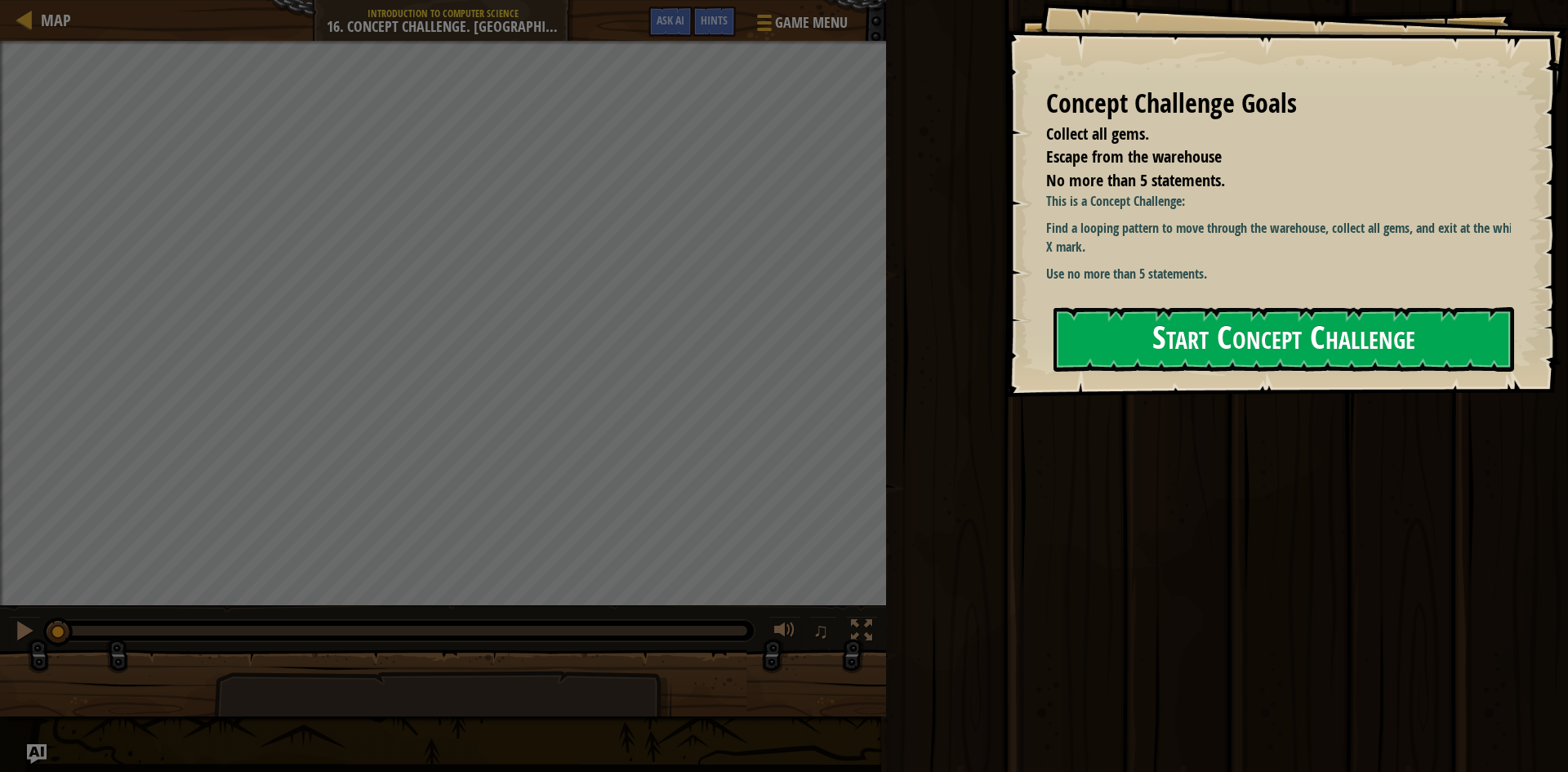
click at [1333, 337] on button "Start Concept Challenge" at bounding box center [1284, 340] width 461 height 65
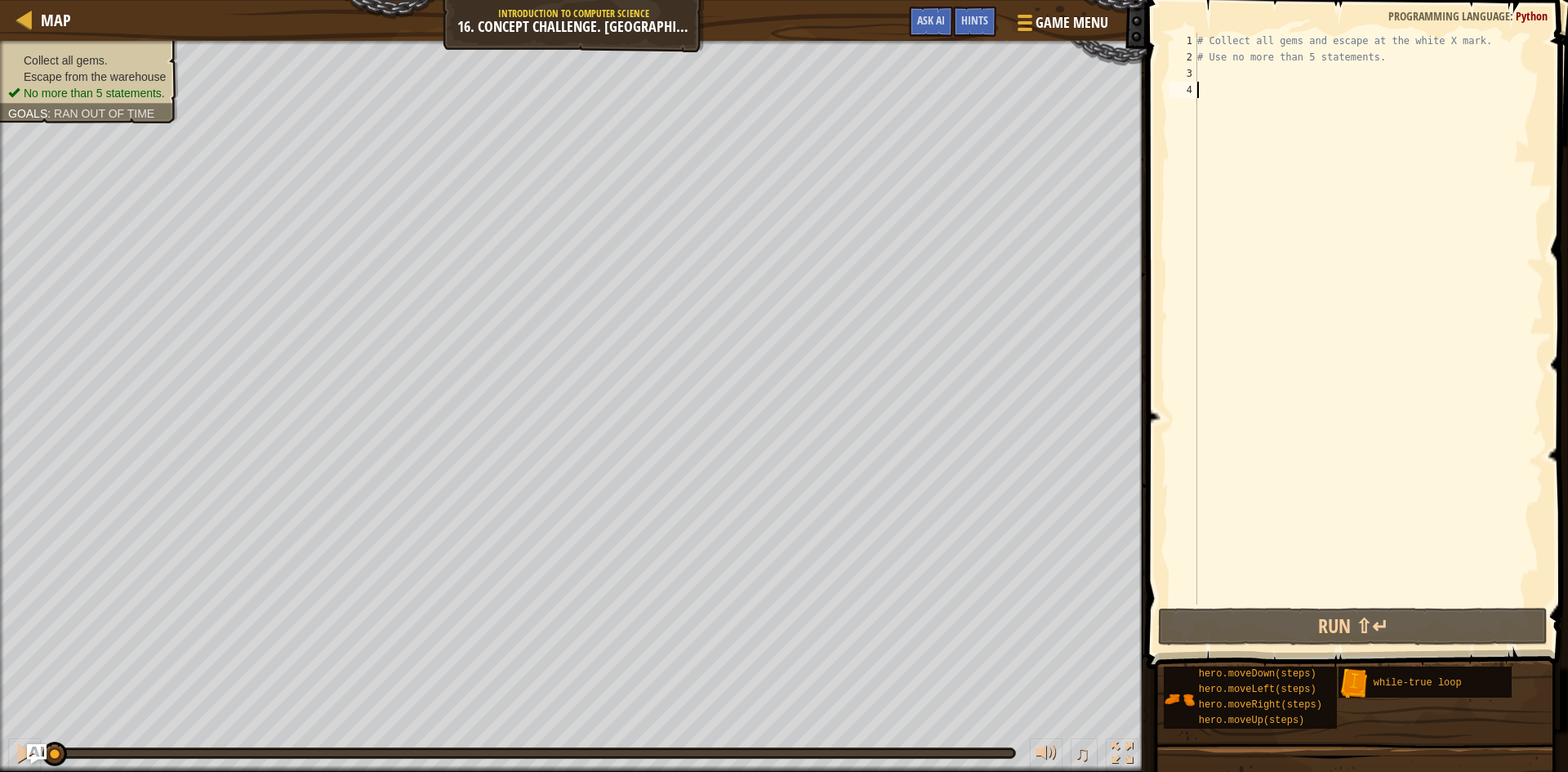
click at [1202, 80] on div "# Collect all gems and escape at the white X mark. # Use no more than 5 stateme…" at bounding box center [1368, 334] width 350 height 604
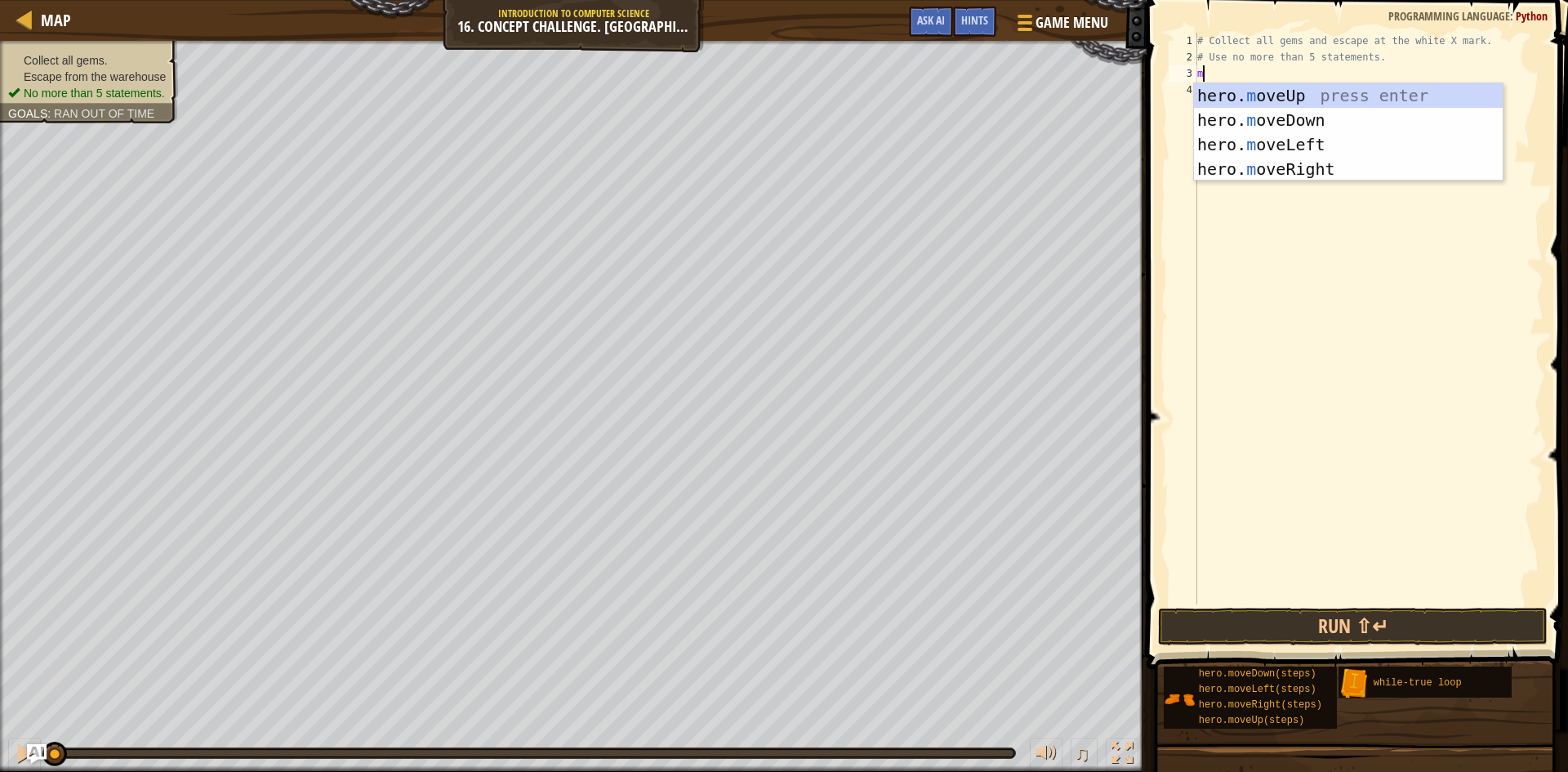
scroll to position [8, 0]
type textarea "mo"
click at [1240, 89] on div "hero. mo veUp press enter hero. mo veDown press enter hero. mo veLeft press ent…" at bounding box center [1348, 157] width 309 height 147
click at [1240, 89] on div "# Collect all gems and escape at the white X mark. # Use no more than 5 stateme…" at bounding box center [1368, 334] width 350 height 604
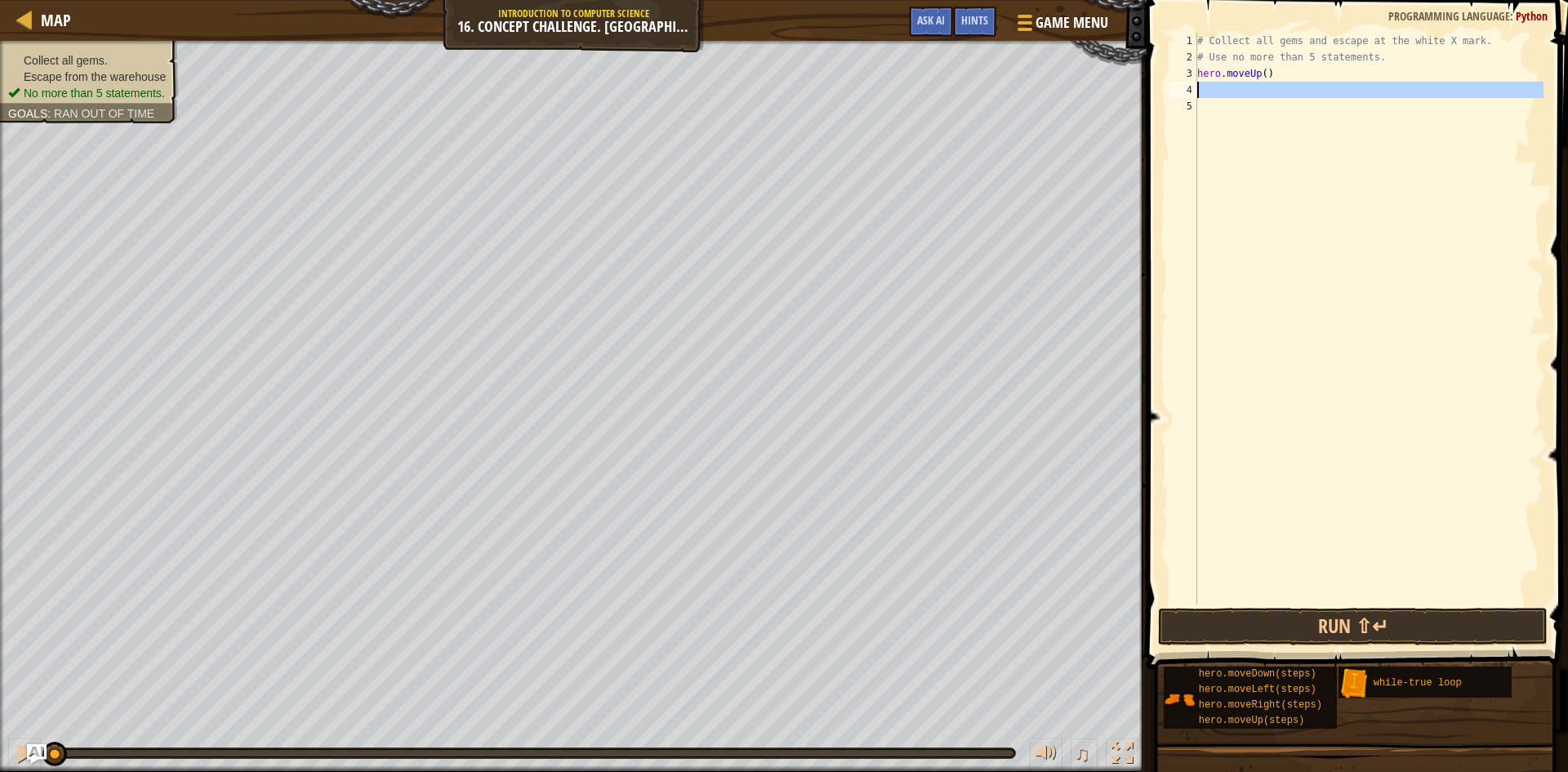
click at [1267, 70] on div "# Collect all gems and escape at the white X mark. # Use no more than 5 stateme…" at bounding box center [1368, 334] width 350 height 604
type textarea "hero.moveUp(2)"
click at [1197, 84] on div "# Collect all gems and escape at the white X mark. # Use no more than 5 stateme…" at bounding box center [1368, 334] width 350 height 604
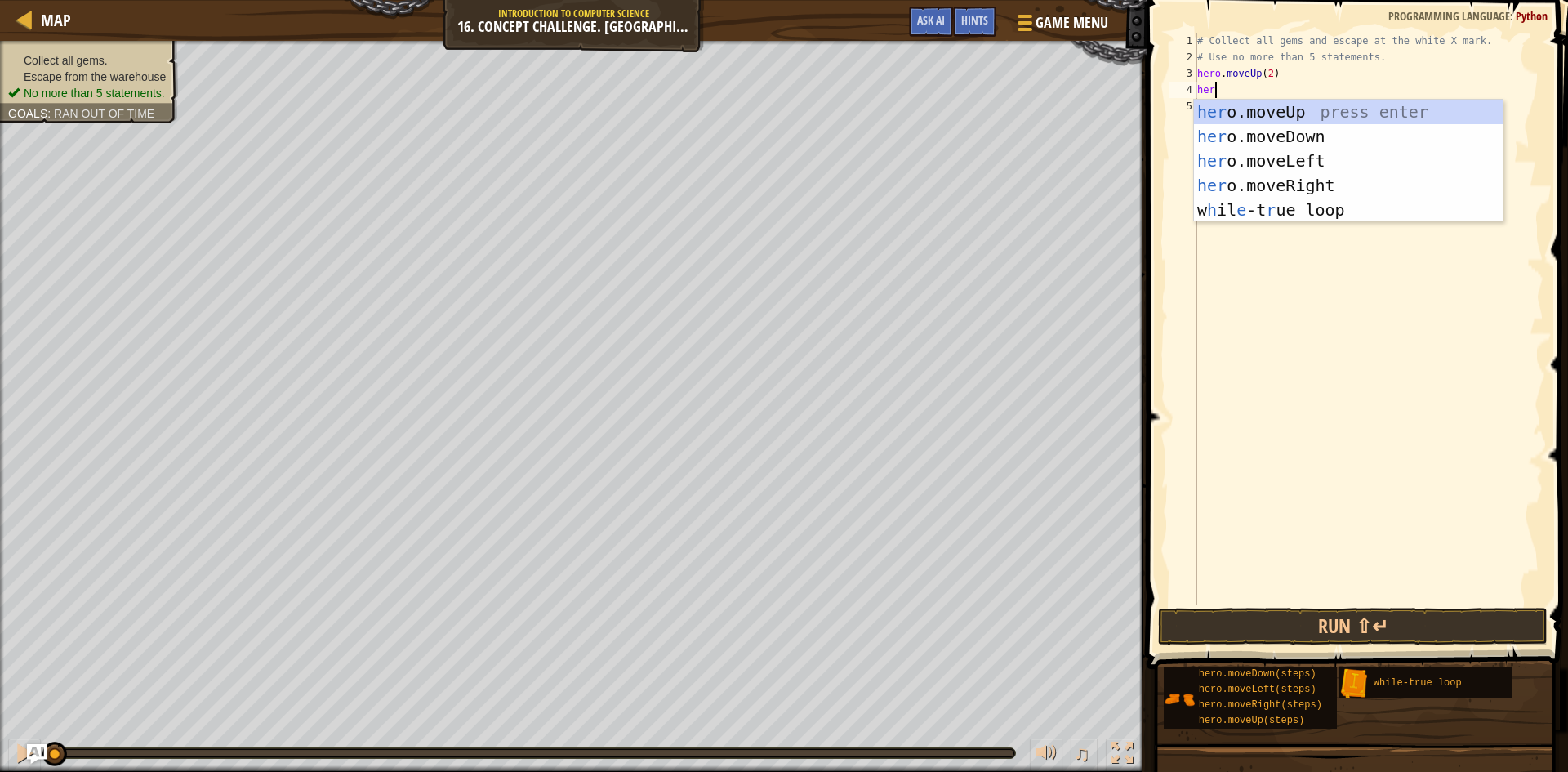
scroll to position [8, 1]
type textarea "hero"
click at [1293, 175] on div "hero .moveUp press enter hero .moveDown press enter hero .moveLeft press enter …" at bounding box center [1348, 185] width 309 height 171
click at [1293, 175] on div "# Collect all gems and escape at the white X mark. # Use no more than 5 stateme…" at bounding box center [1368, 334] width 350 height 604
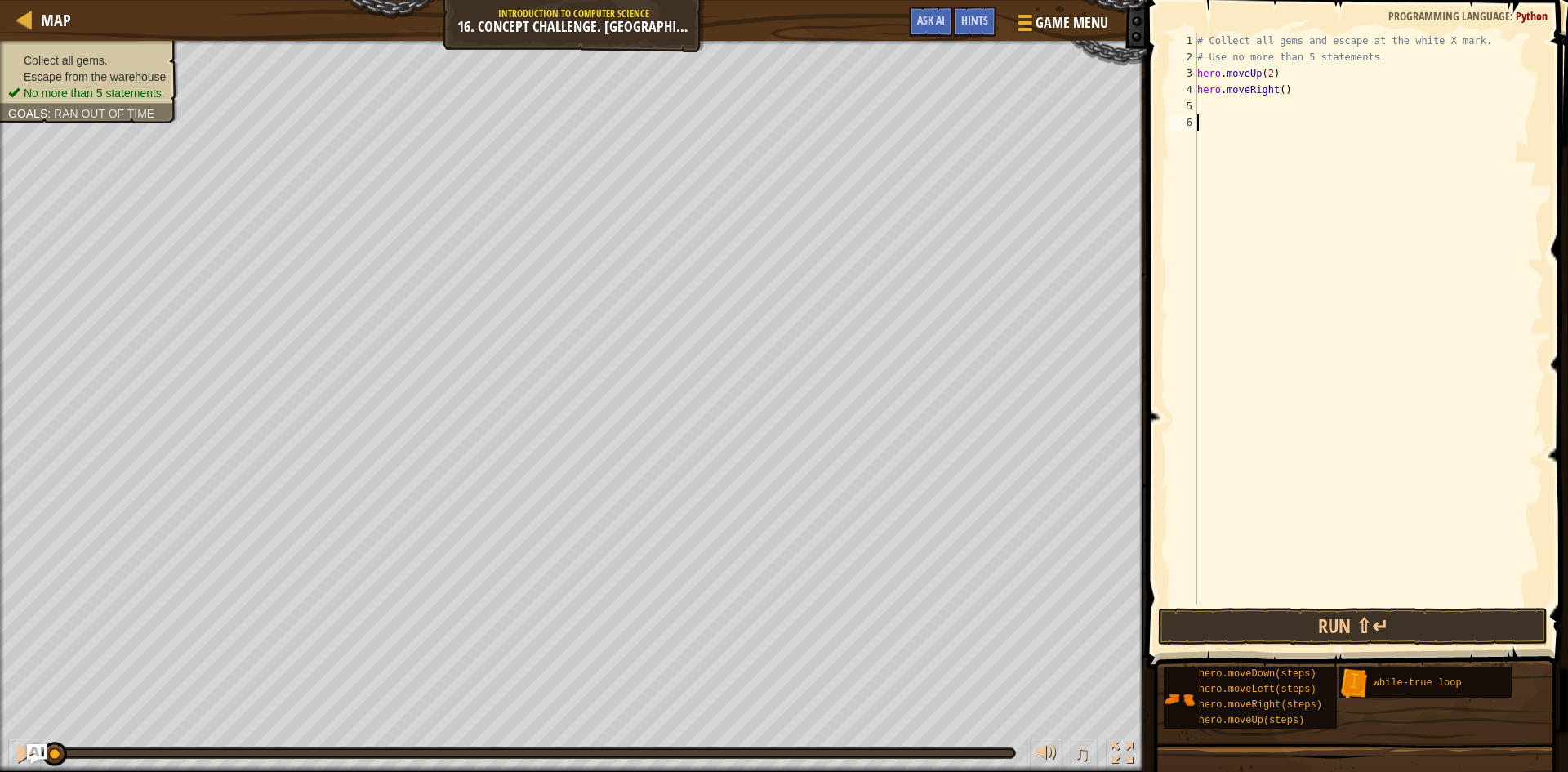
click at [1284, 87] on div "# Collect all gems and escape at the white X mark. # Use no more than 5 stateme…" at bounding box center [1368, 334] width 350 height 604
click at [1284, 87] on div "# Collect all gems and escape at the white X mark. # Use no more than 5 stateme…" at bounding box center [1368, 318] width 350 height 572
click at [1284, 87] on div "# Collect all gems and escape at the white X mark. # Use no more than 5 stateme…" at bounding box center [1368, 334] width 350 height 604
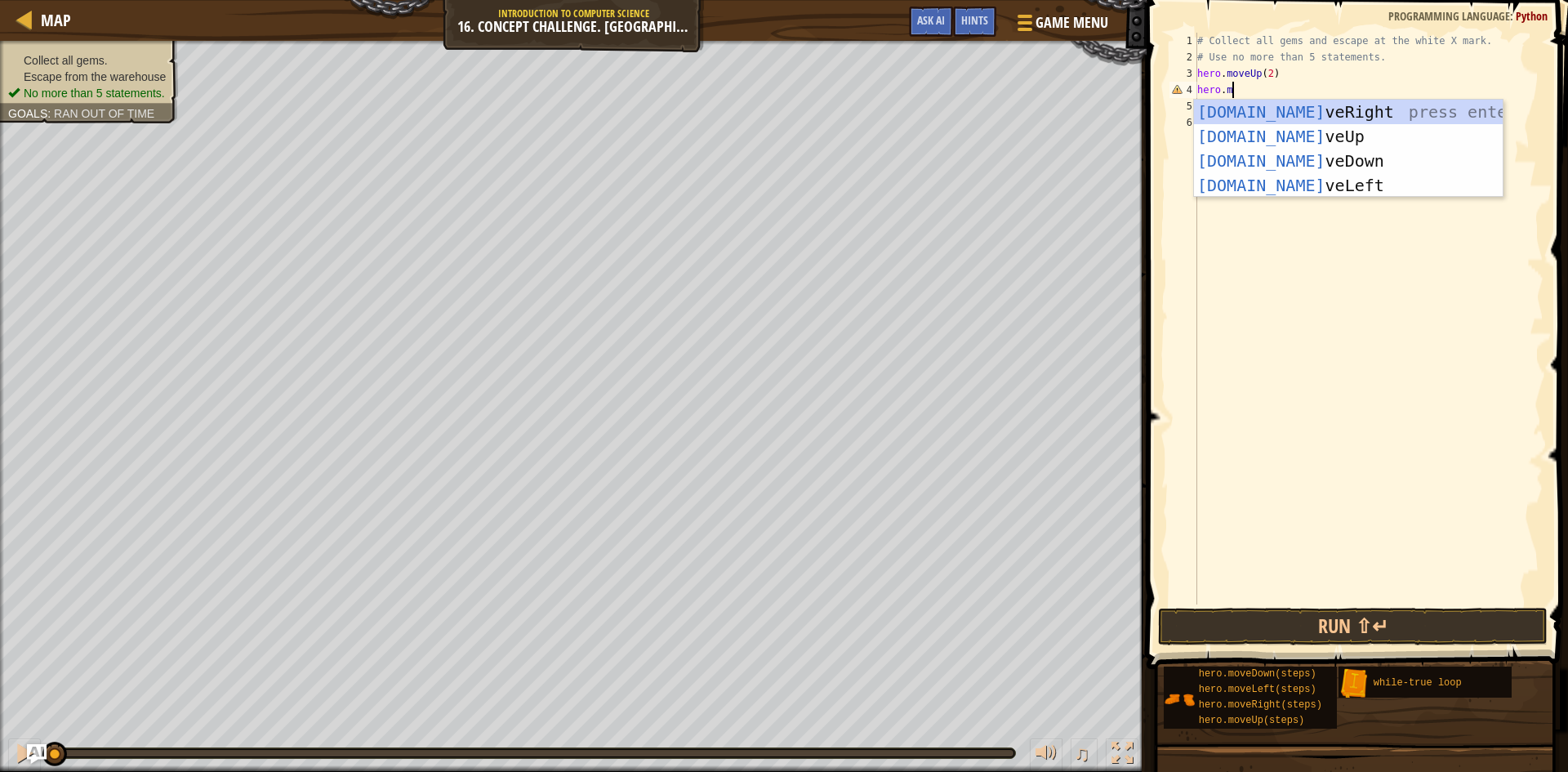
type textarea "h"
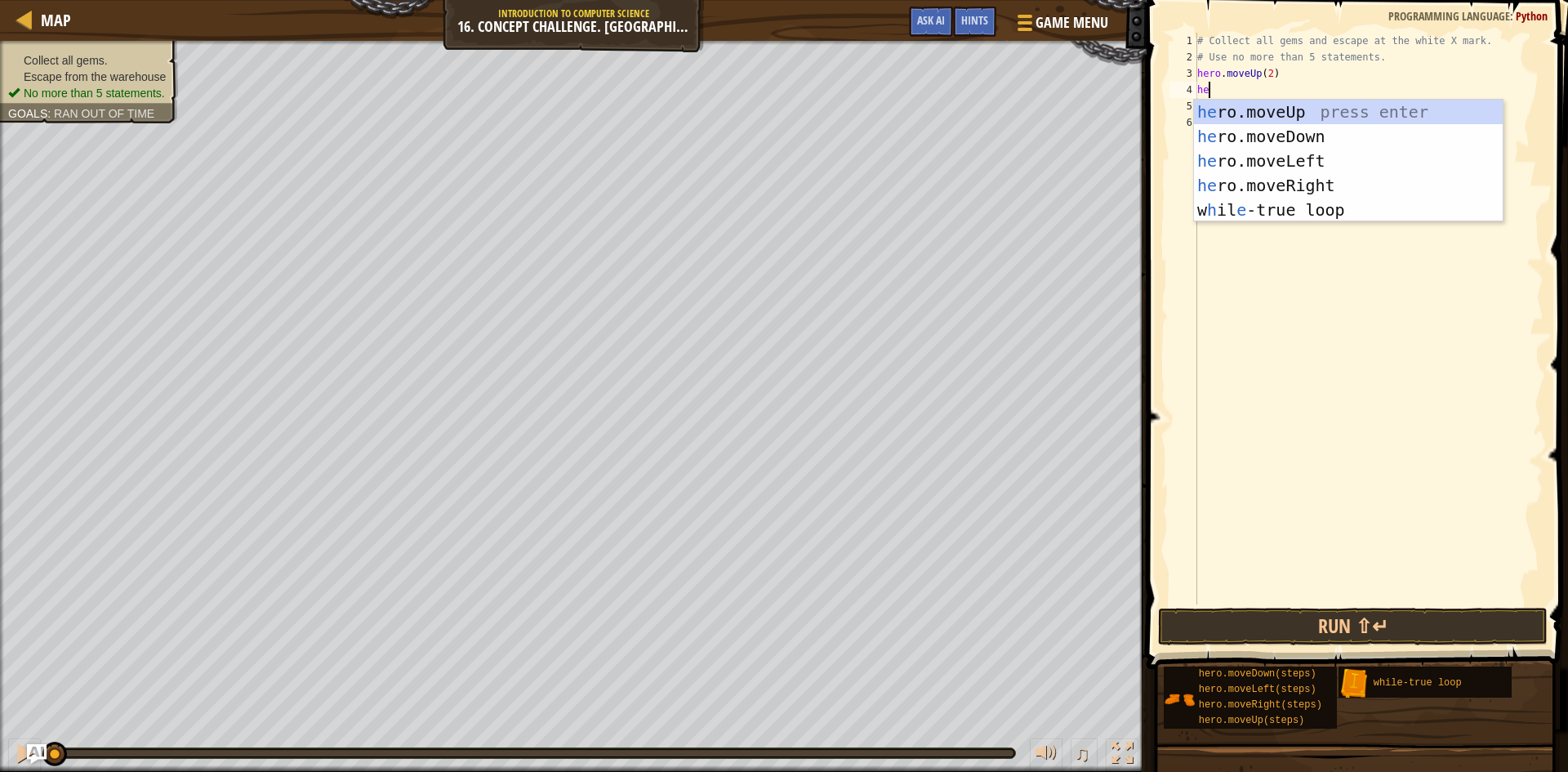
type textarea "her"
click at [1337, 177] on div "her o.moveUp press enter her o.moveDown press enter her o.moveLeft press enter …" at bounding box center [1348, 185] width 309 height 171
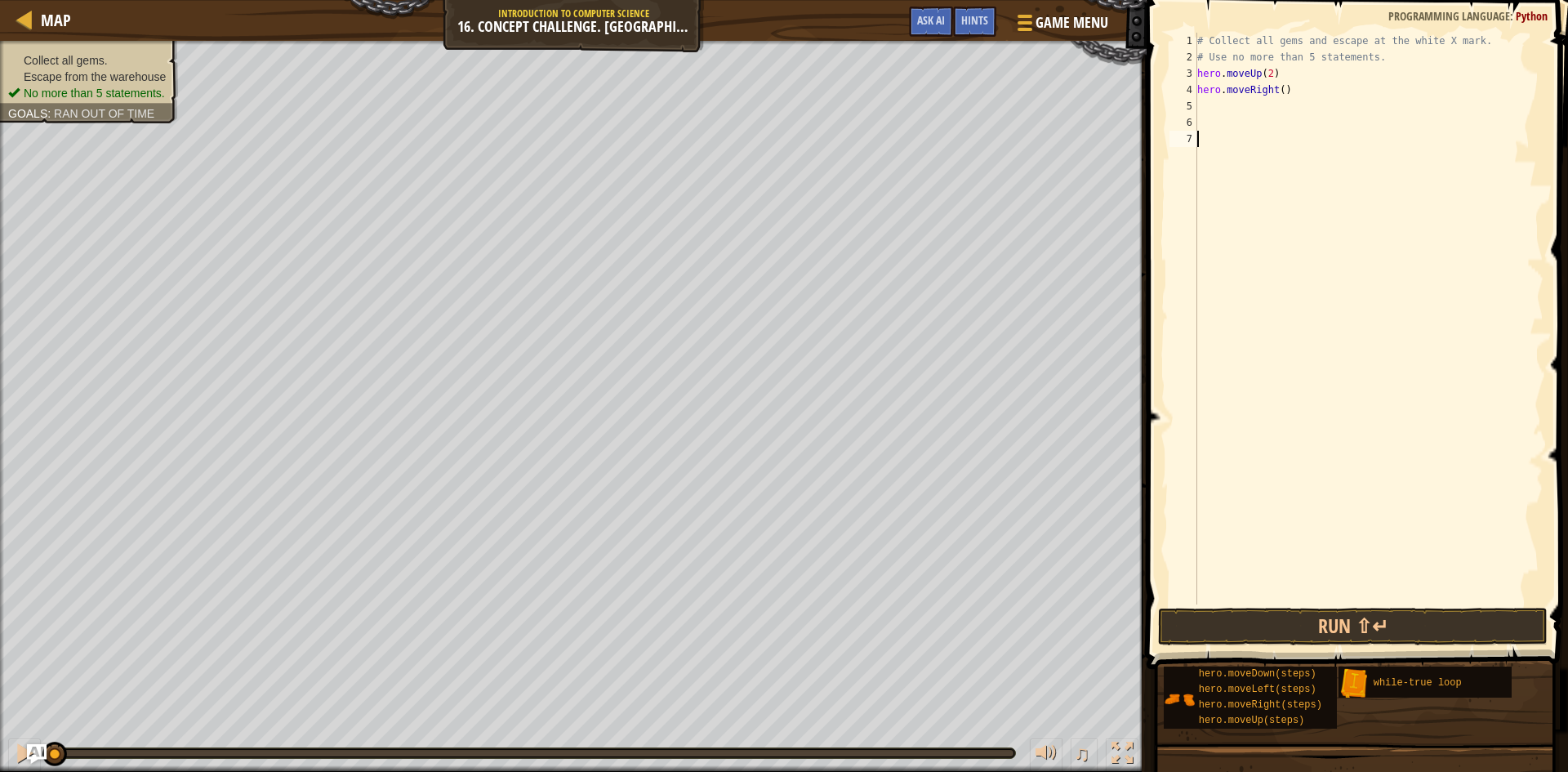
click at [1337, 177] on div "# Collect all gems and escape at the white X mark. # Use no more than 5 stateme…" at bounding box center [1368, 334] width 350 height 604
click at [1285, 88] on div "# Collect all gems and escape at the white X mark. # Use no more than 5 stateme…" at bounding box center [1368, 334] width 350 height 604
click at [1283, 84] on div "# Collect all gems and escape at the white X mark. # Use no more than 5 stateme…" at bounding box center [1368, 318] width 350 height 572
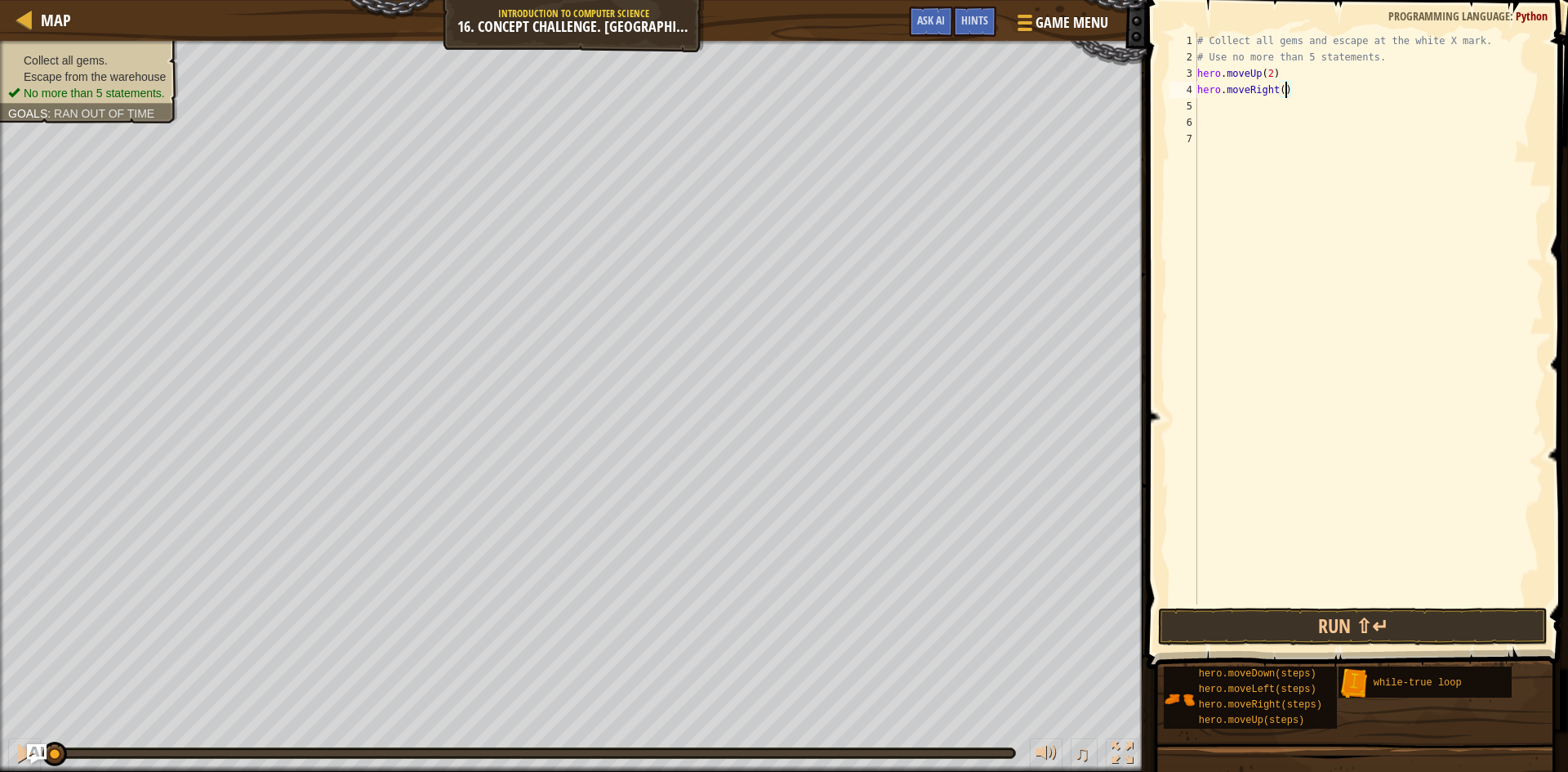
type textarea "hero.moveRight(3)"
click at [1203, 103] on div "# Collect all gems and escape at the white X mark. # Use no more than 5 stateme…" at bounding box center [1368, 334] width 350 height 604
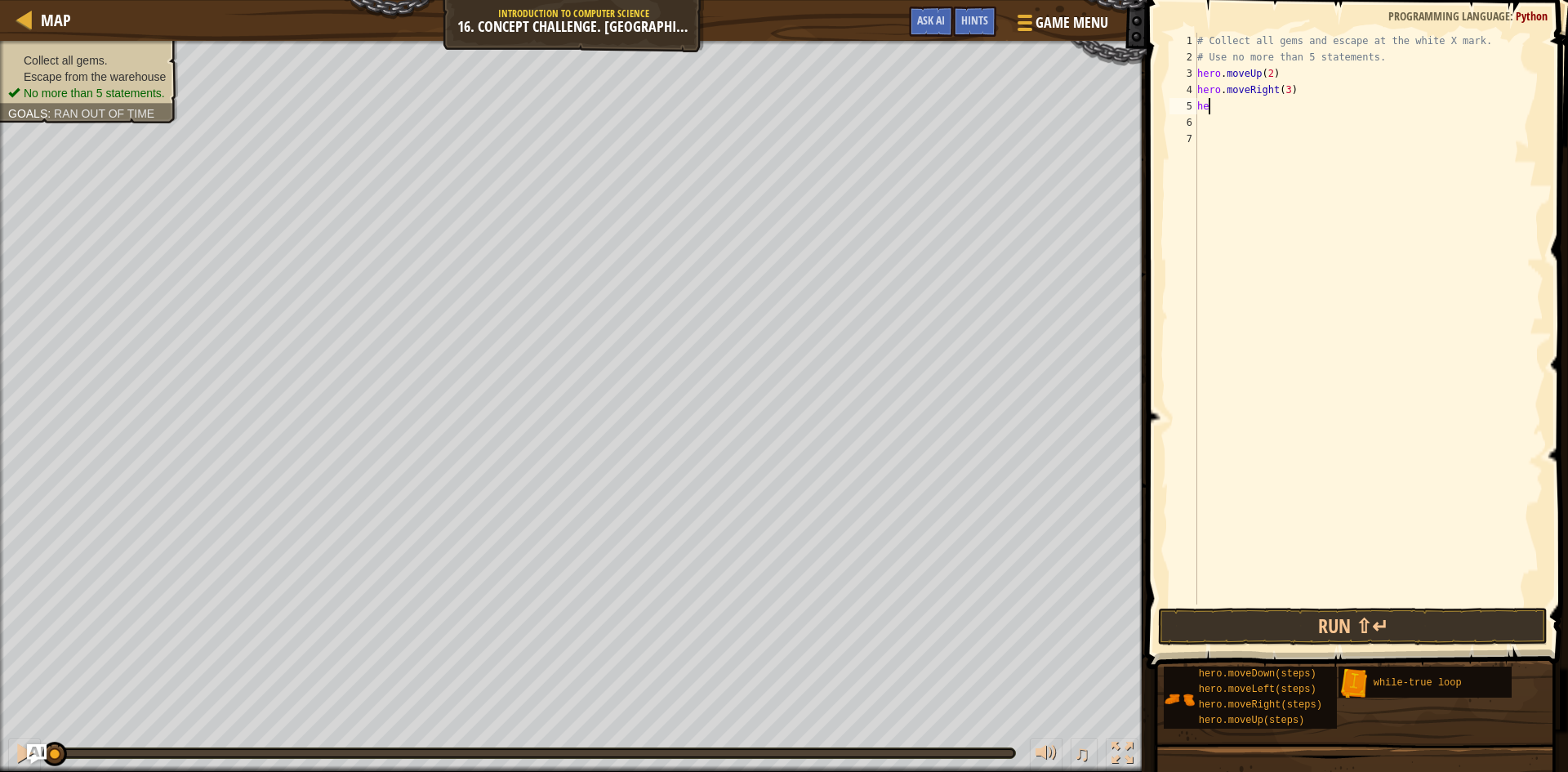
type textarea "her"
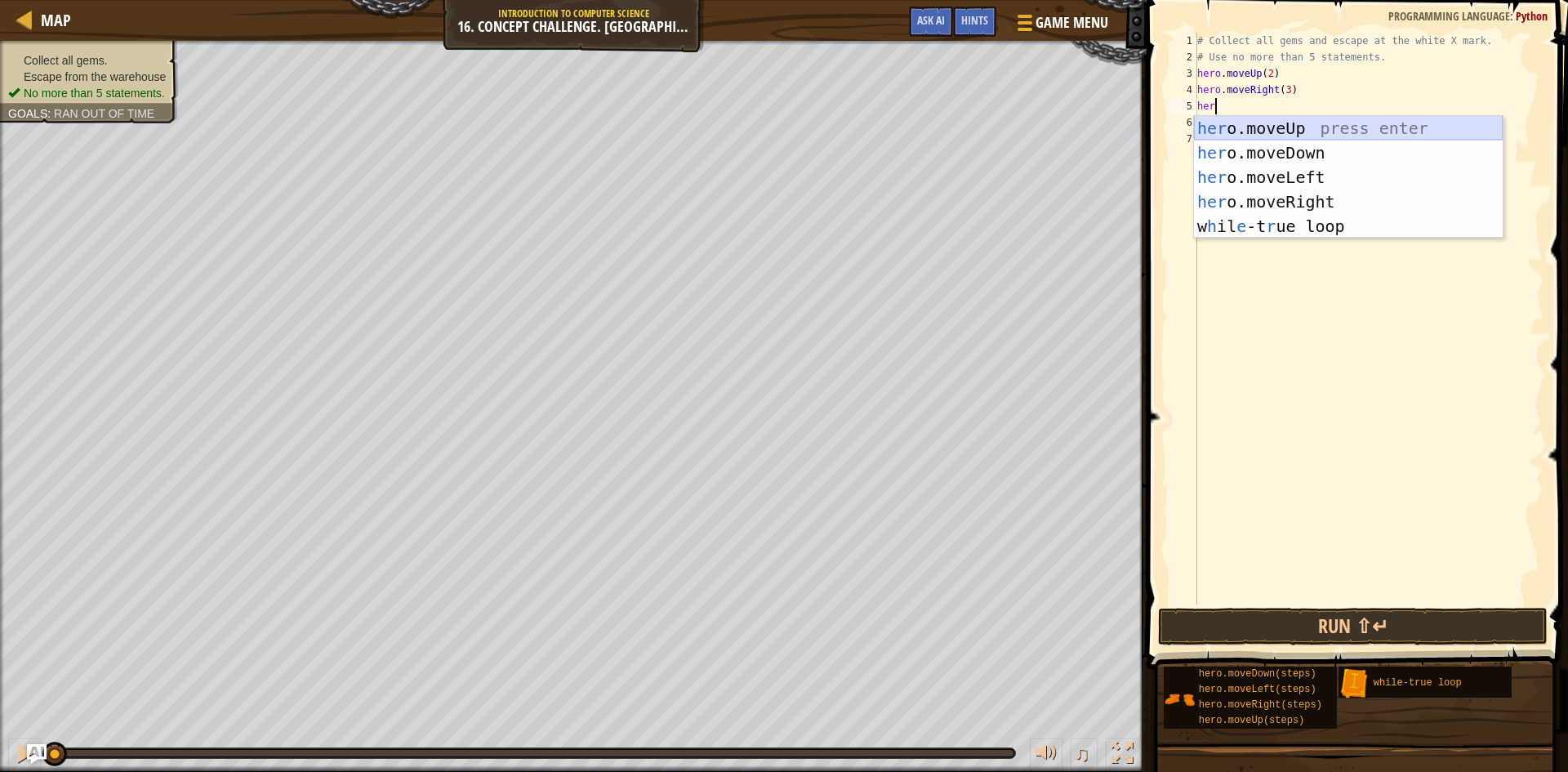
click at [1271, 127] on div "her o.moveUp press enter her o.moveDown press enter her o.moveLeft press enter …" at bounding box center [1348, 201] width 309 height 171
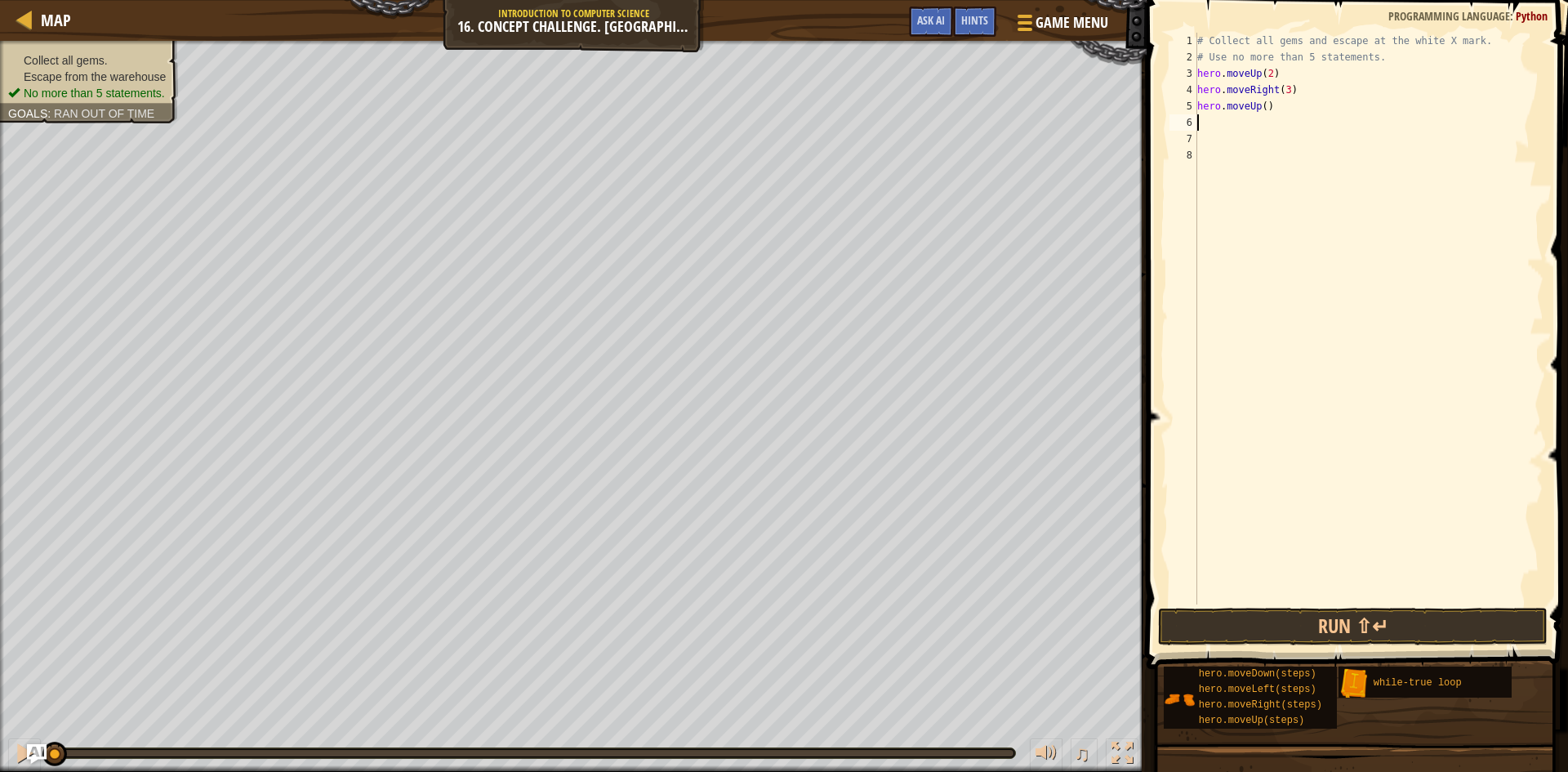
click at [1271, 127] on div "# Collect all gems and escape at the white X mark. # Use no more than 5 stateme…" at bounding box center [1368, 334] width 350 height 604
click at [1267, 104] on div "# Collect all gems and escape at the white X mark. # Use no more than 5 stateme…" at bounding box center [1368, 334] width 350 height 604
click at [1263, 102] on div "# Collect all gems and escape at the white X mark. # Use no more than 5 stateme…" at bounding box center [1368, 318] width 350 height 572
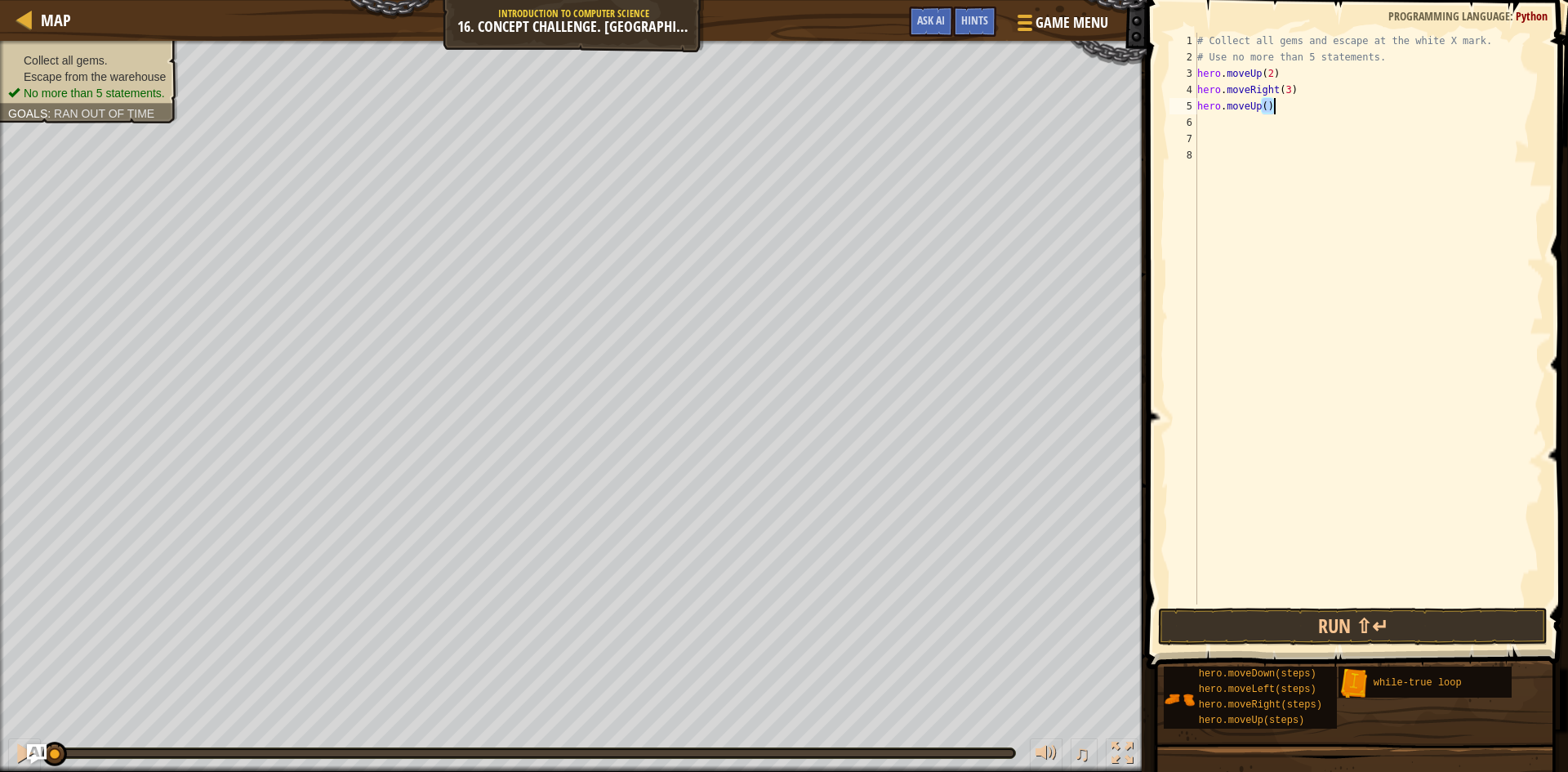
click at [1263, 102] on div "# Collect all gems and escape at the white X mark. # Use no more than 5 stateme…" at bounding box center [1368, 334] width 350 height 604
click at [1268, 102] on div "# Collect all gems and escape at the white X mark. # Use no more than 5 stateme…" at bounding box center [1368, 318] width 350 height 572
click at [1268, 102] on div "# Collect all gems and escape at the white X mark. # Use no more than 5 stateme…" at bounding box center [1368, 334] width 350 height 604
click at [1268, 102] on div "# Collect all gems and escape at the white X mark. # Use no more than 5 stateme…" at bounding box center [1368, 318] width 350 height 572
type textarea "hero.moveUp(2)"
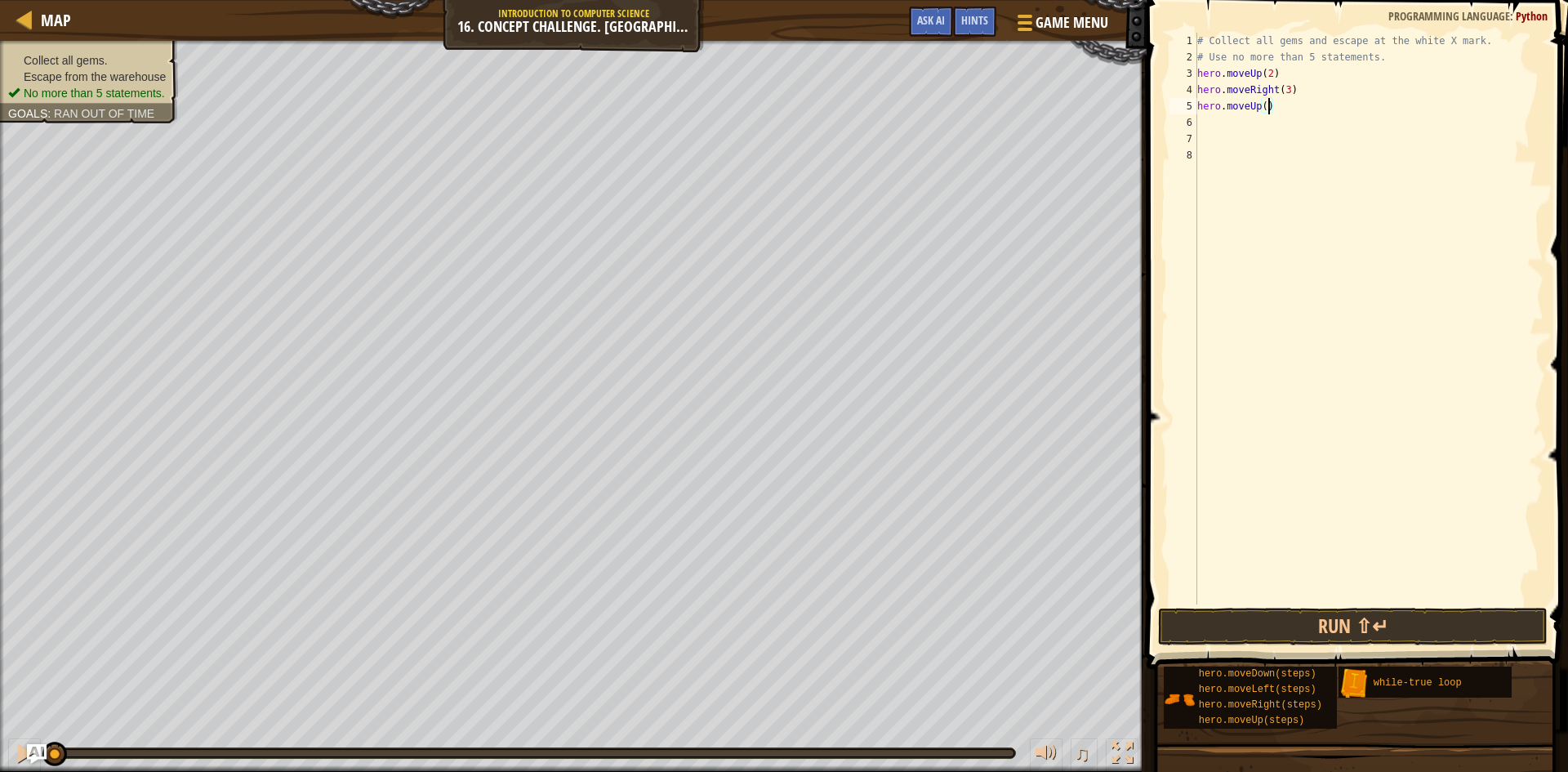
scroll to position [8, 6]
click at [1198, 119] on div "# Collect all gems and escape at the white X mark. # Use no more than 5 stateme…" at bounding box center [1368, 334] width 350 height 604
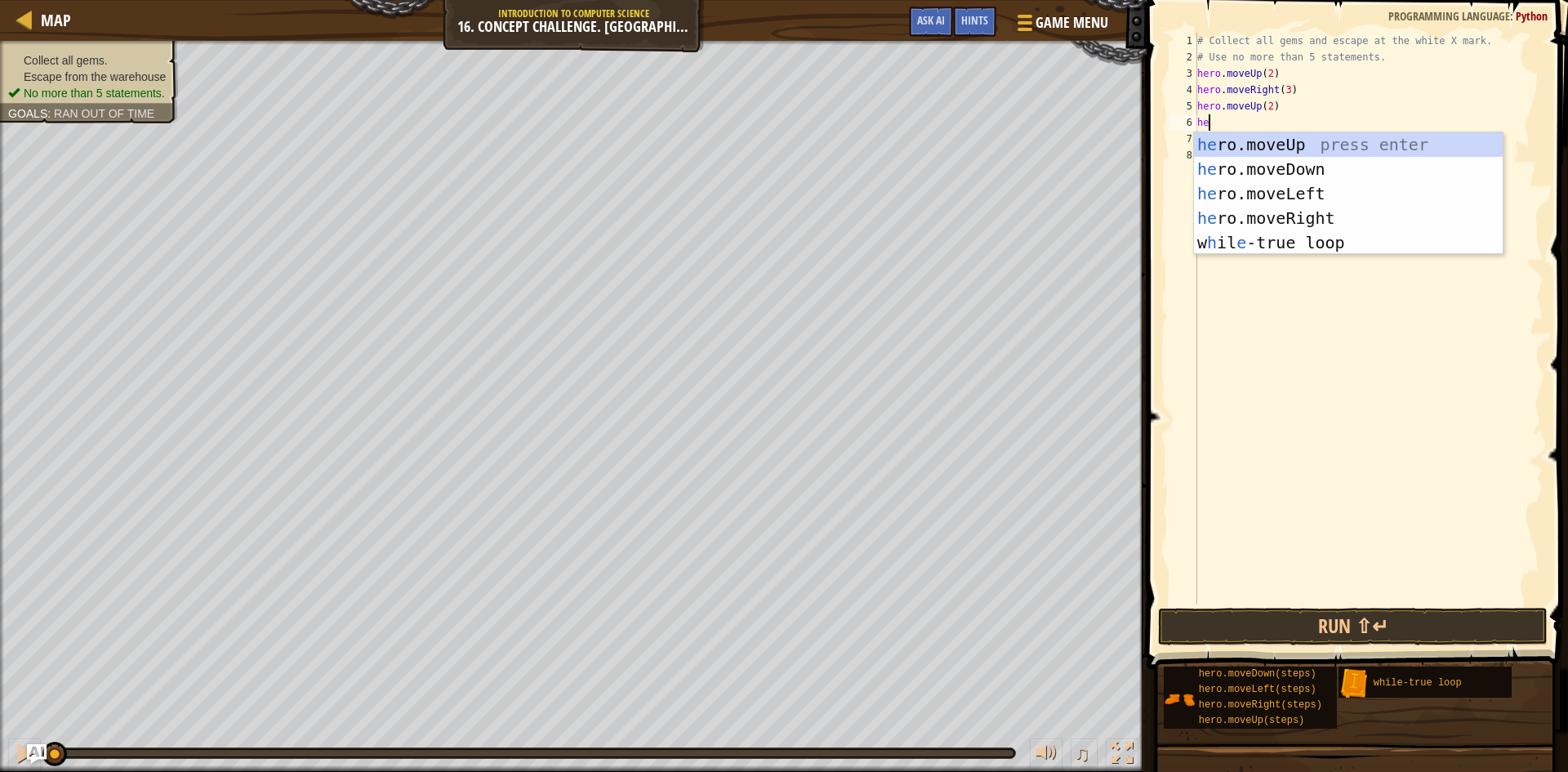
type textarea "her"
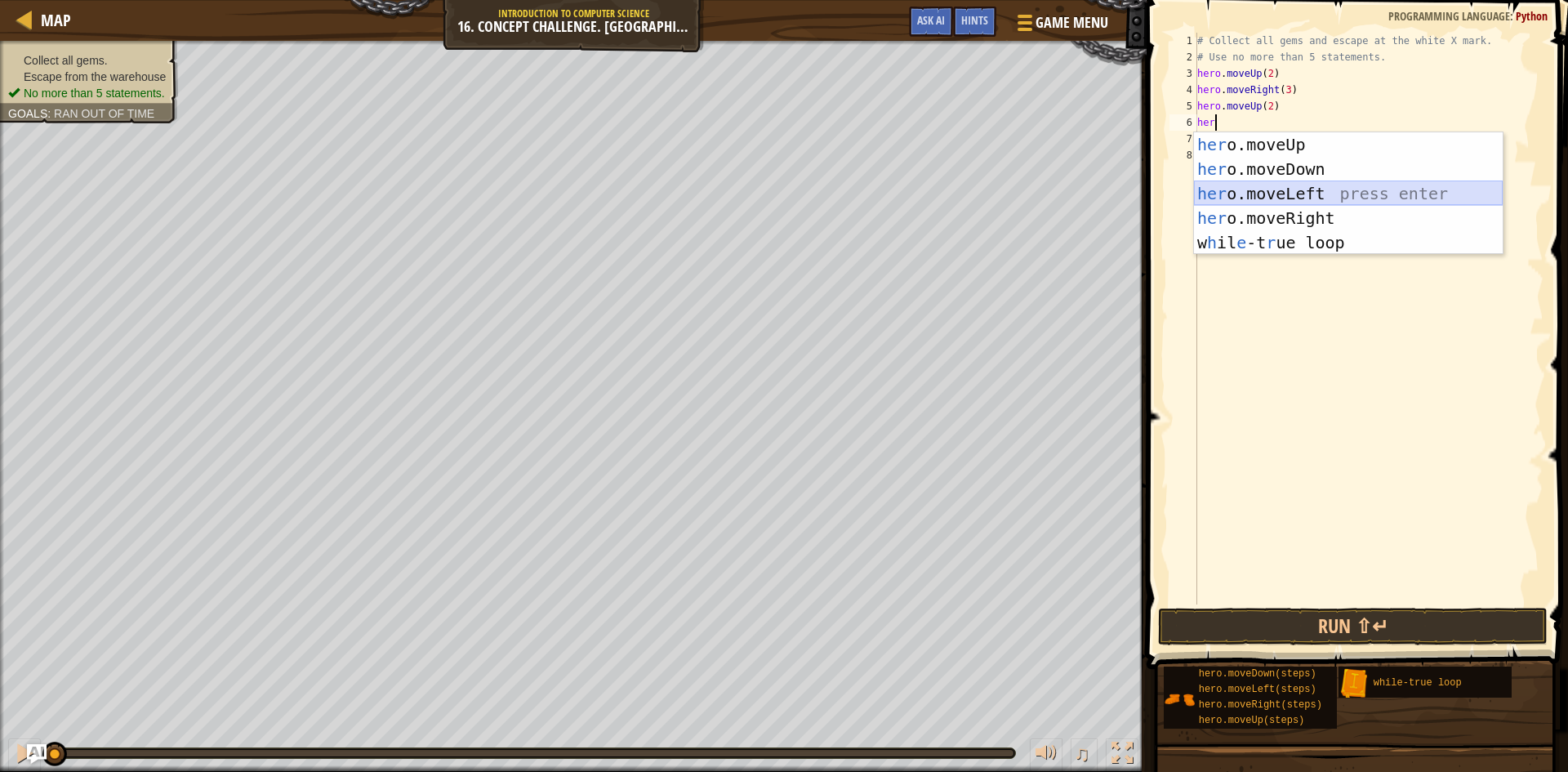
drag, startPoint x: 1304, startPoint y: 191, endPoint x: 1290, endPoint y: 152, distance: 41.4
click at [1301, 183] on div "her o.moveUp press enter her o.moveDown press enter her o.moveLeft press enter …" at bounding box center [1348, 218] width 309 height 171
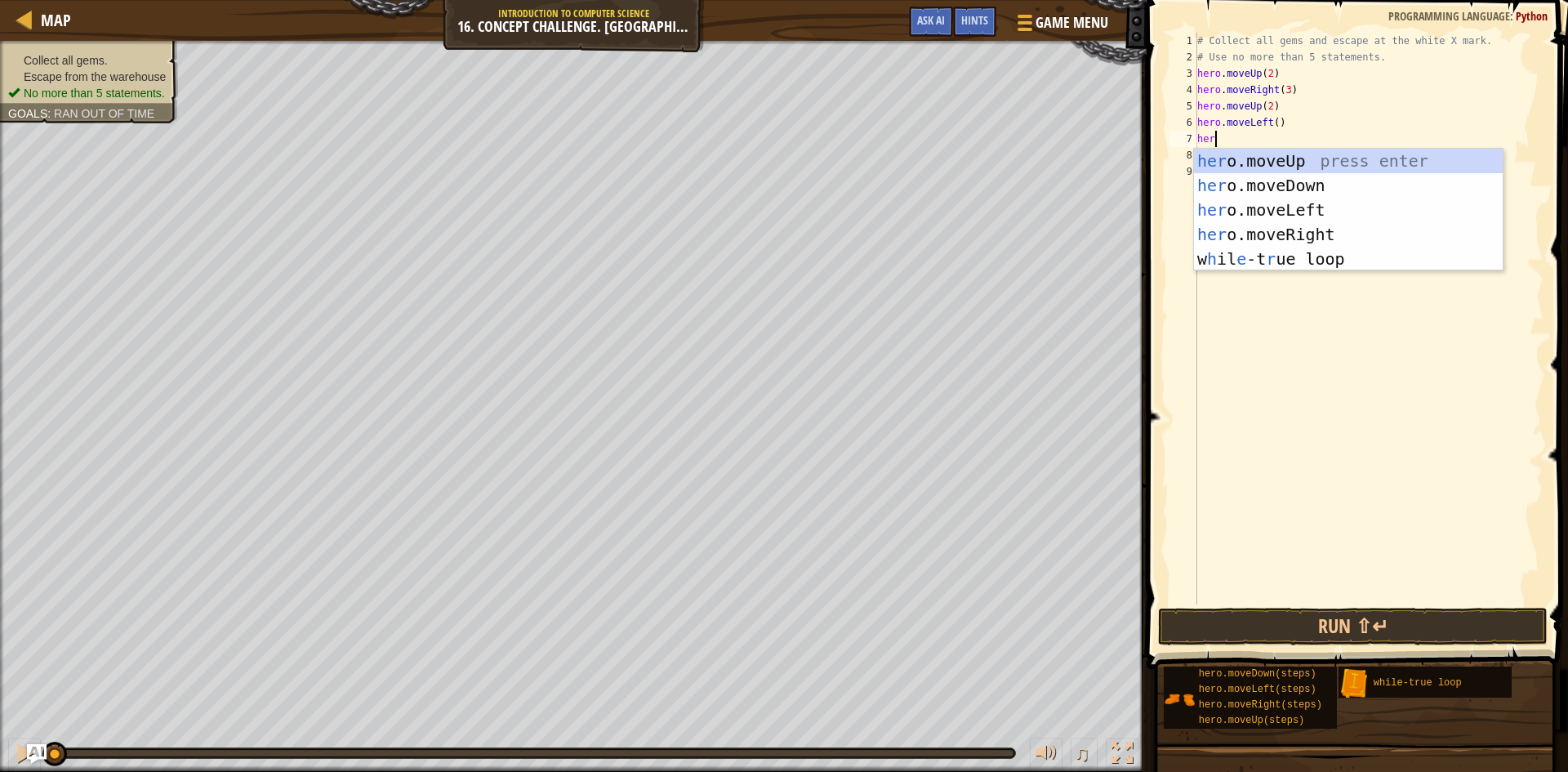
type textarea "hero"
click at [1246, 165] on div "hero .moveUp press enter hero .moveDown press enter hero .moveLeft press enter …" at bounding box center [1348, 234] width 309 height 171
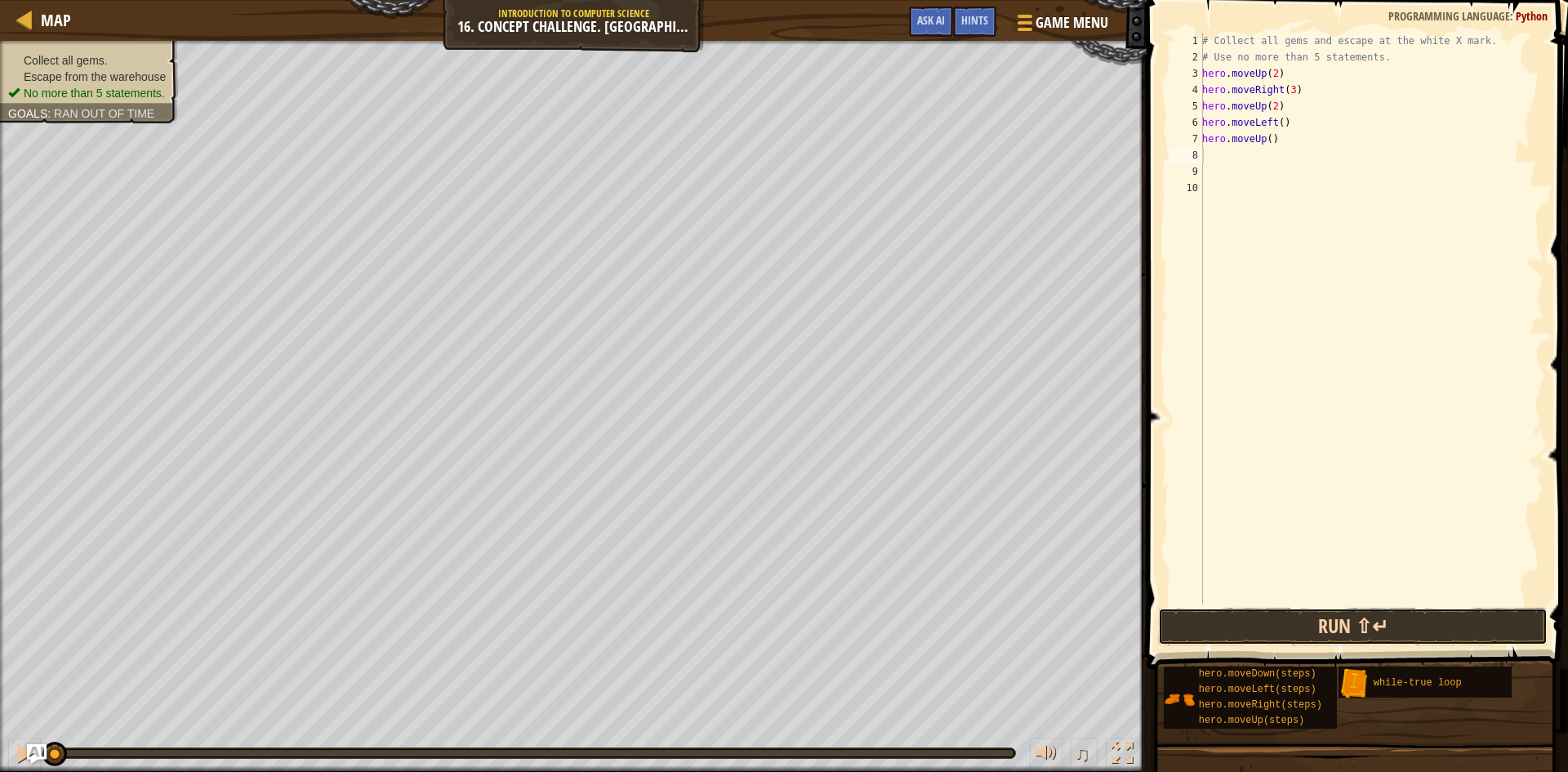
click at [1182, 612] on button "Run ⇧↵" at bounding box center [1352, 626] width 390 height 38
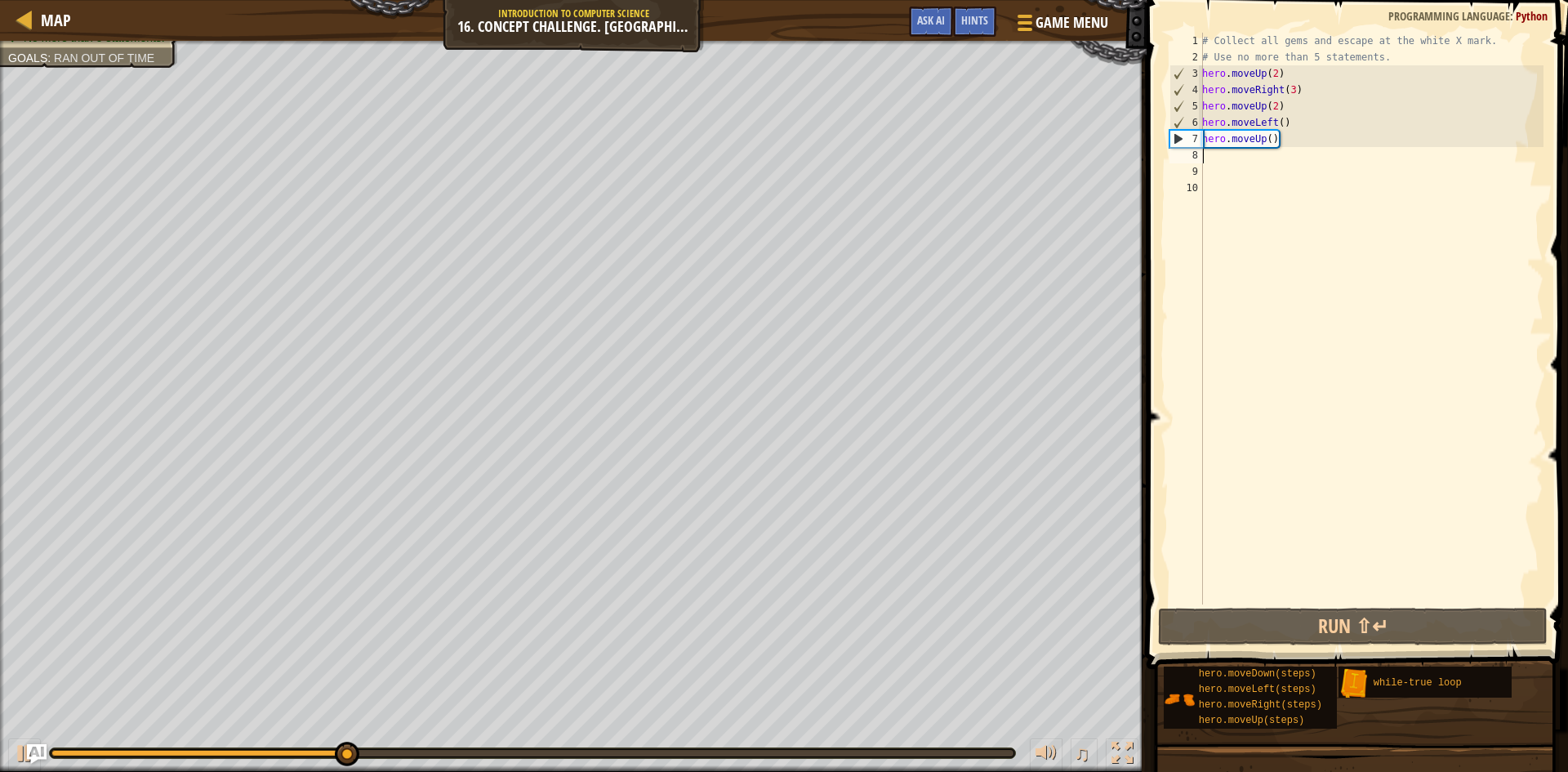
click at [1281, 139] on div "# Collect all gems and escape at the white X mark. # Use no more than 5 stateme…" at bounding box center [1371, 334] width 345 height 604
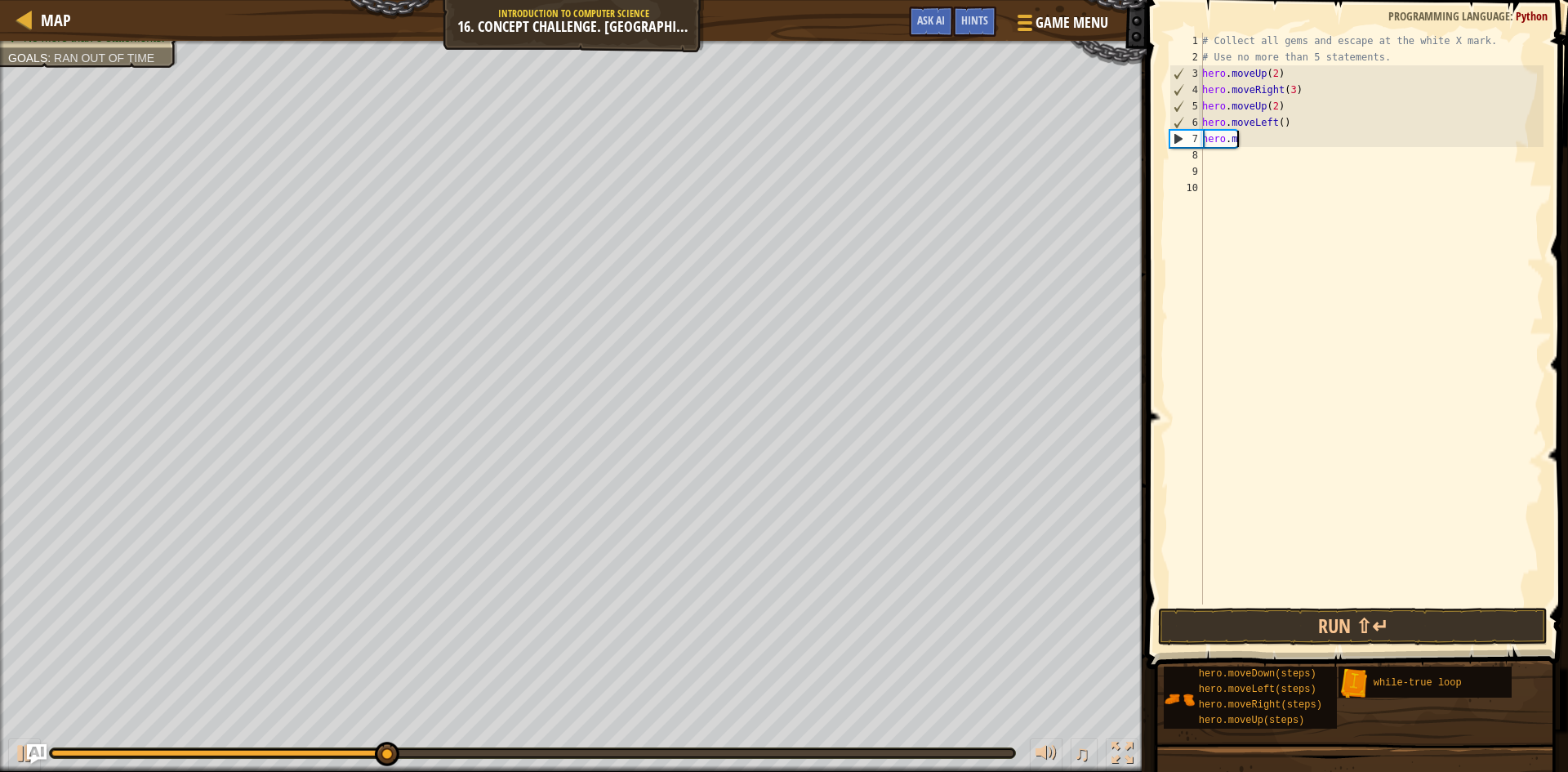
type textarea "h"
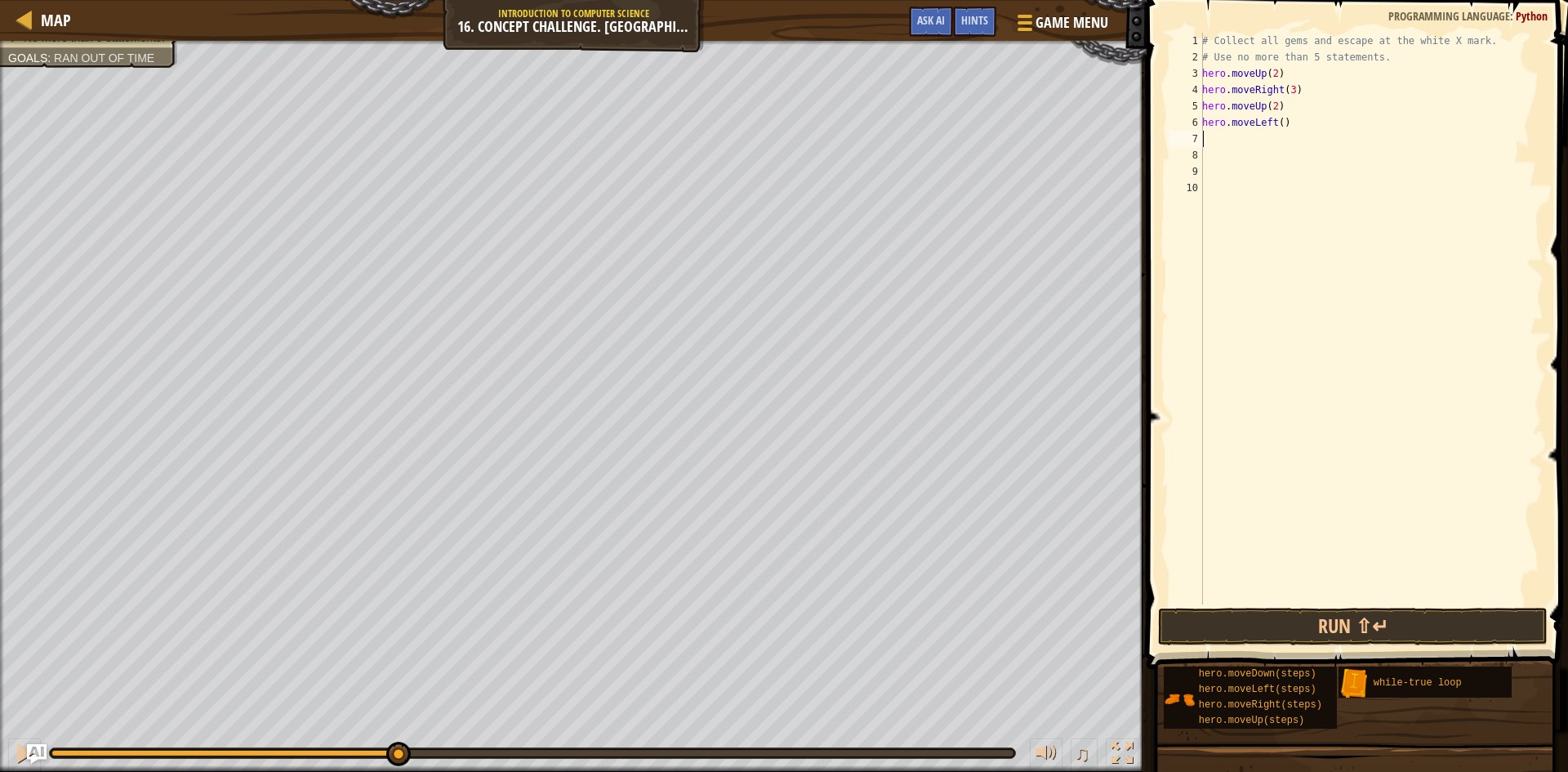
click at [1288, 122] on div "# Collect all gems and escape at the white X mark. # Use no more than 5 stateme…" at bounding box center [1371, 334] width 345 height 604
type textarea "h"
click at [1345, 623] on button "Run ⇧↵" at bounding box center [1352, 626] width 390 height 38
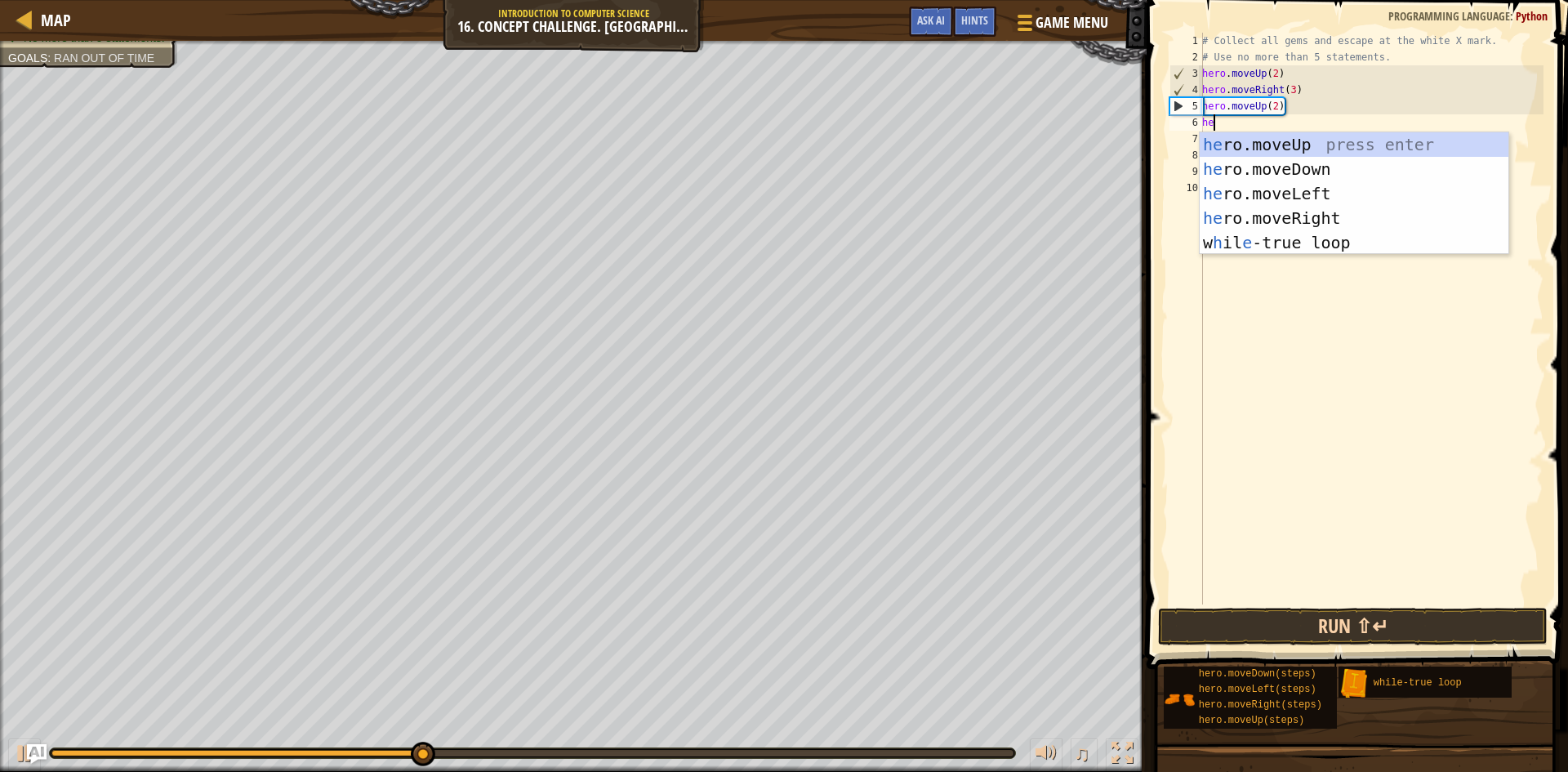
type textarea "here"
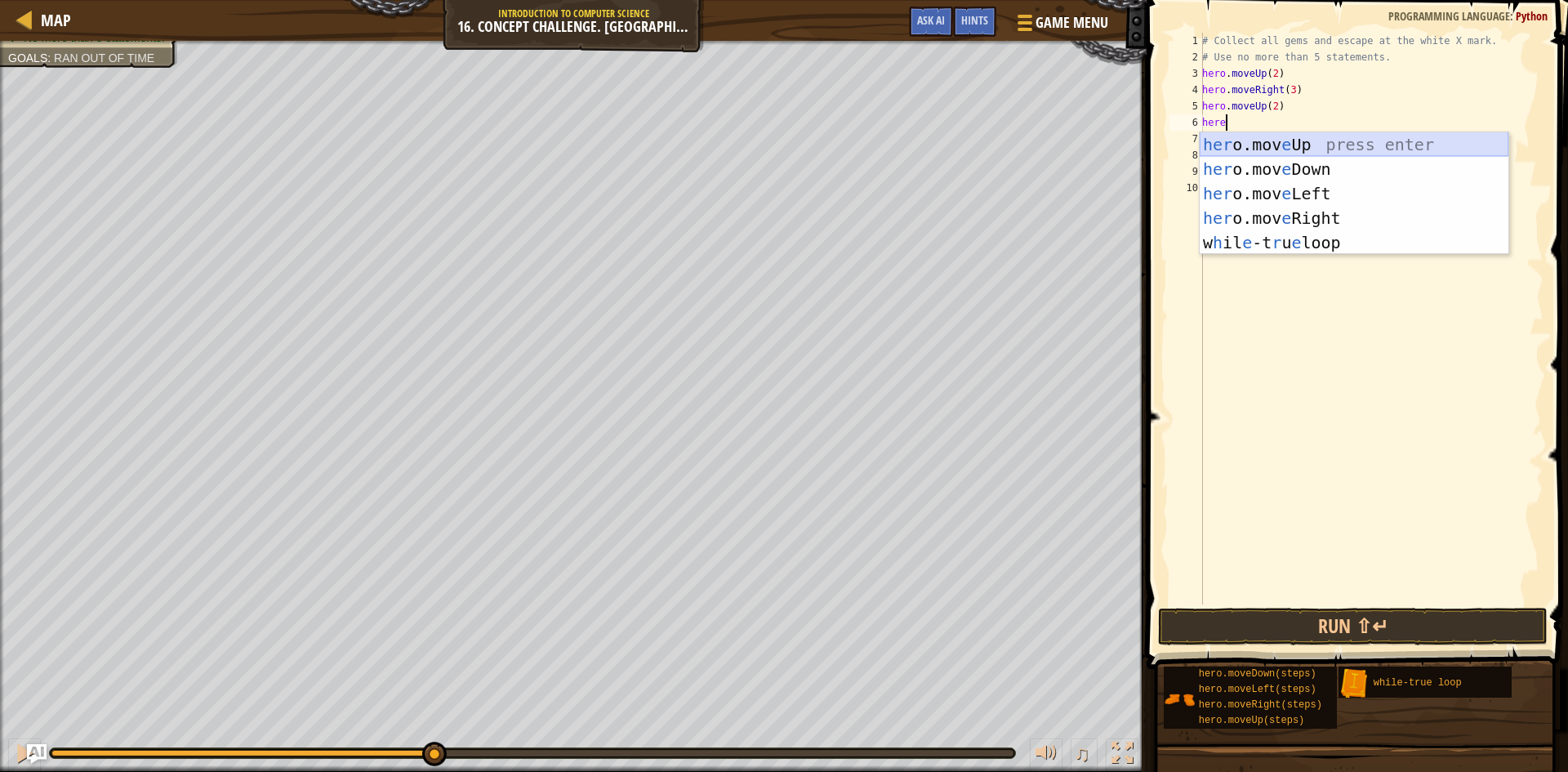
click at [1323, 148] on div "her o.mov e Up press enter her o.mov e Down press enter her o.mov e Left press …" at bounding box center [1354, 218] width 309 height 171
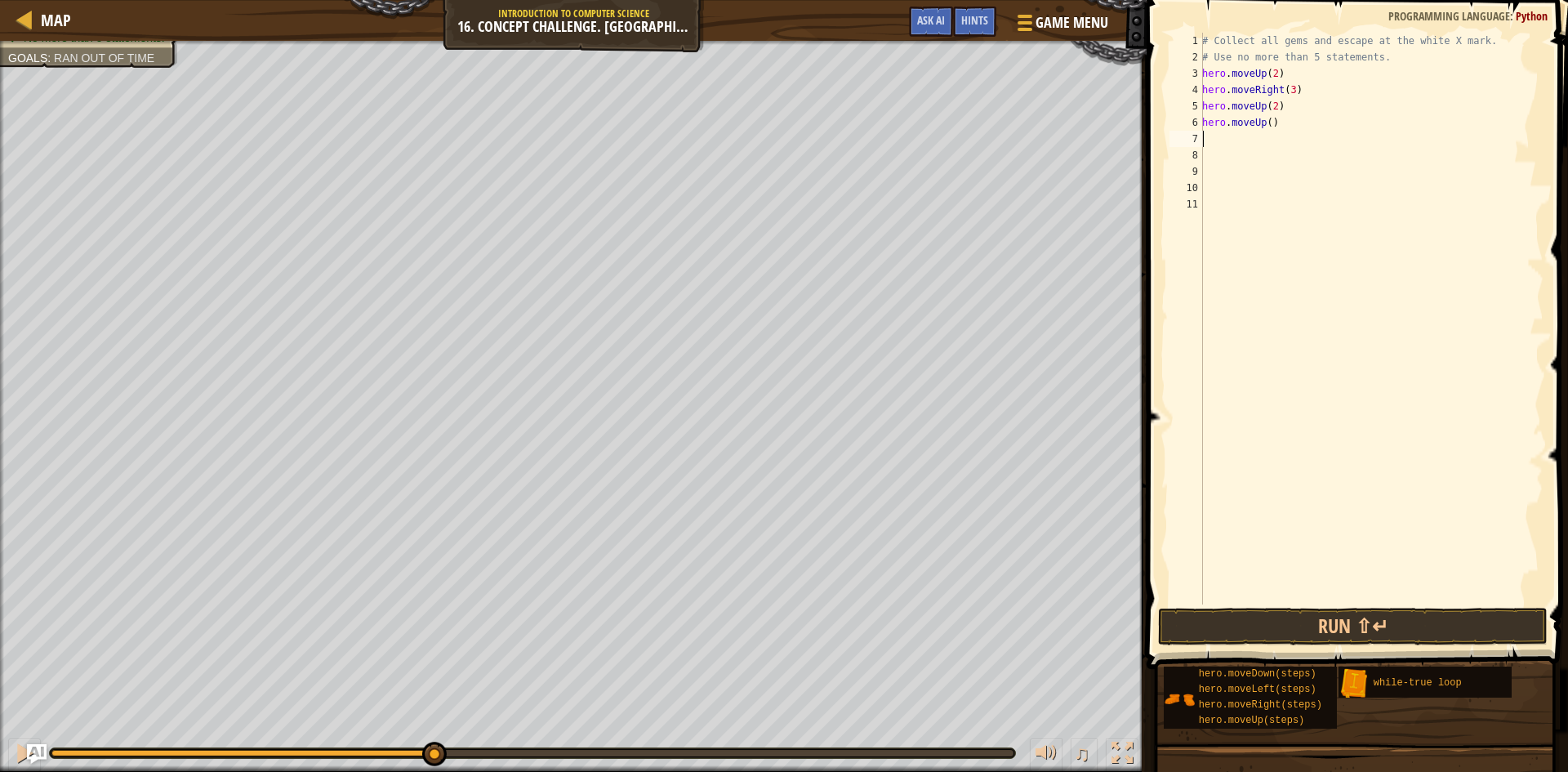
scroll to position [8, 0]
click at [1240, 620] on button "Run ⇧↵" at bounding box center [1352, 626] width 390 height 38
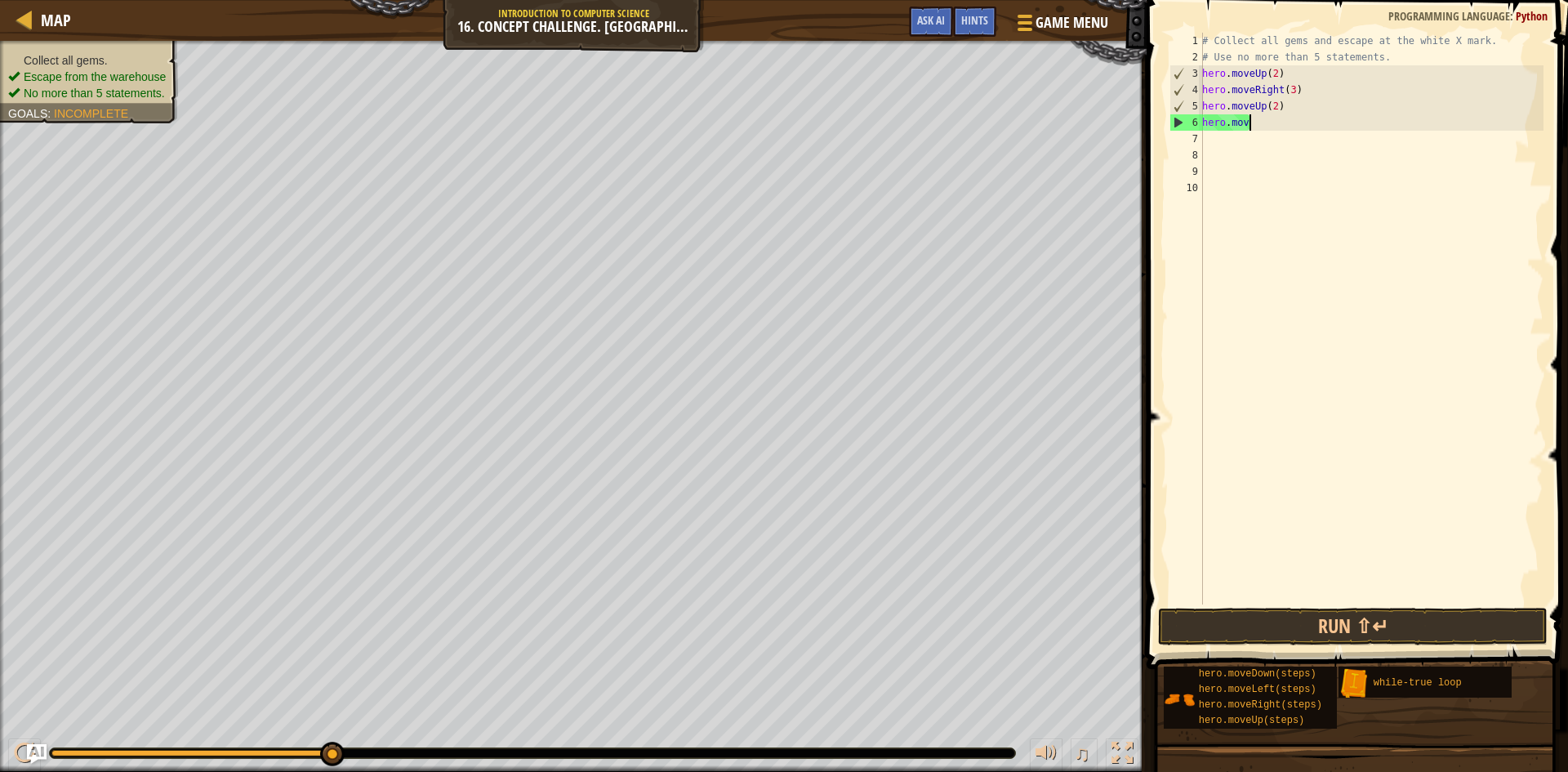
type textarea "h"
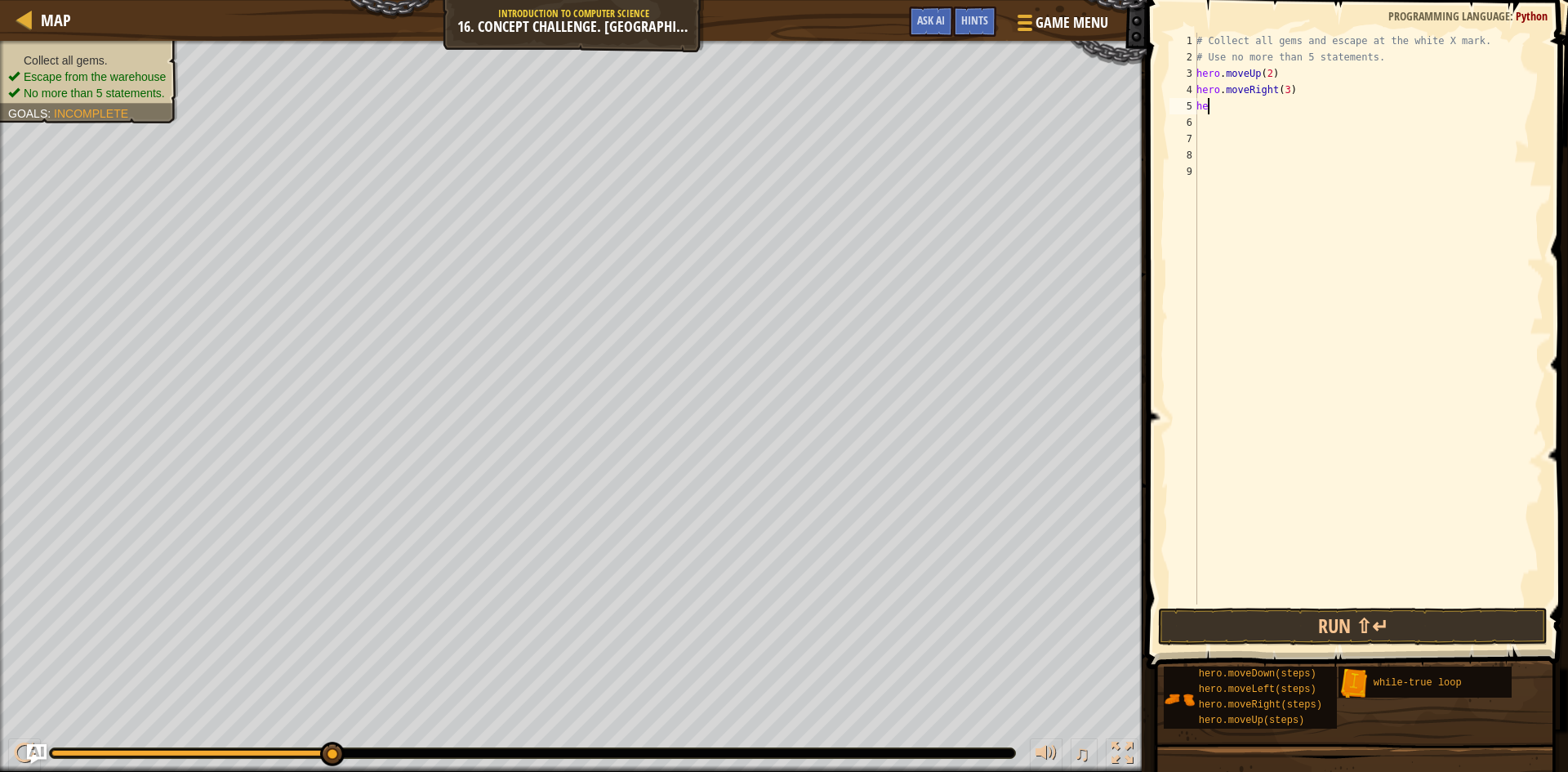
type textarea "h"
